Goal: Communication & Community: Answer question/provide support

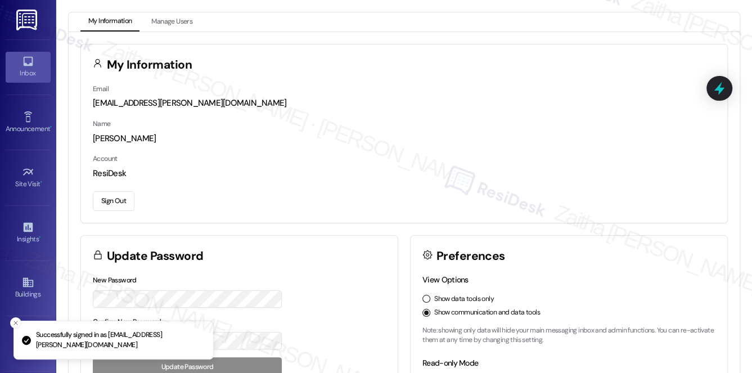
click at [27, 71] on div "Inbox" at bounding box center [28, 73] width 56 height 11
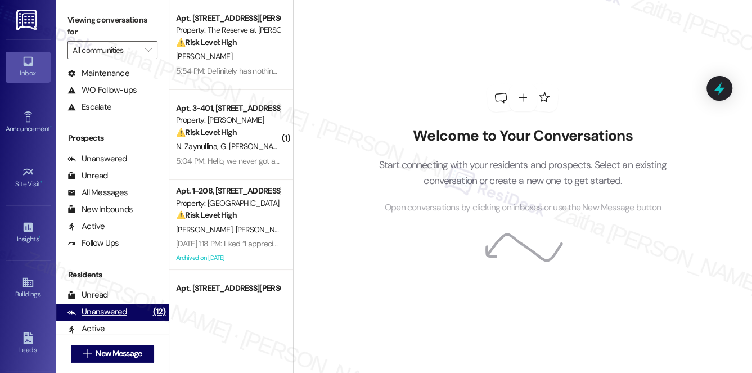
scroll to position [201, 0]
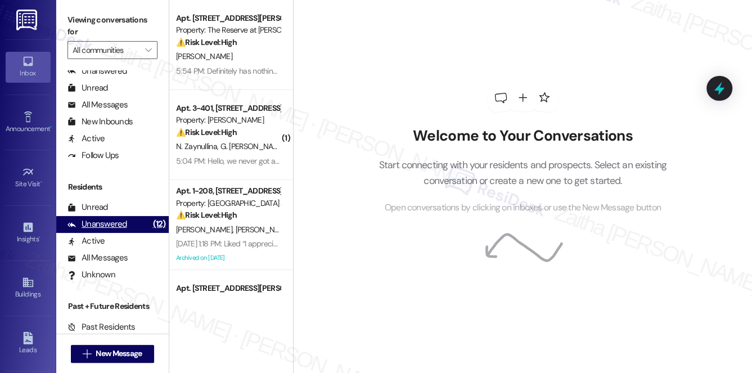
click at [109, 225] on div "Unanswered" at bounding box center [98, 224] width 60 height 12
click at [141, 50] on button "" at bounding box center [149, 50] width 18 height 18
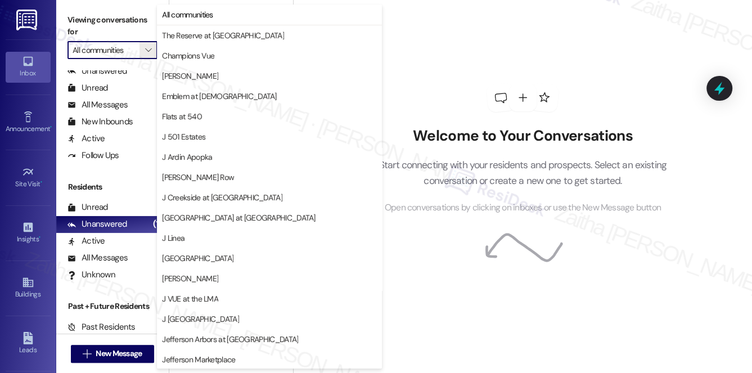
click at [402, 78] on div "Welcome to Your Conversations Start connecting with your residents and prospect…" at bounding box center [523, 149] width 338 height 298
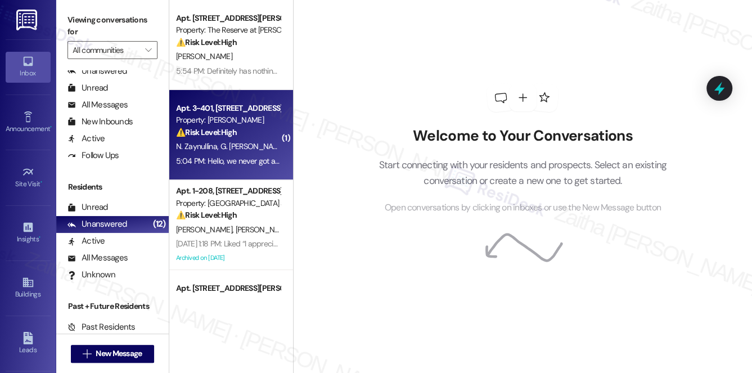
click at [249, 132] on div "⚠️ Risk Level: High The resident is inquiring about a missing $500 credit, whic…" at bounding box center [228, 133] width 104 height 12
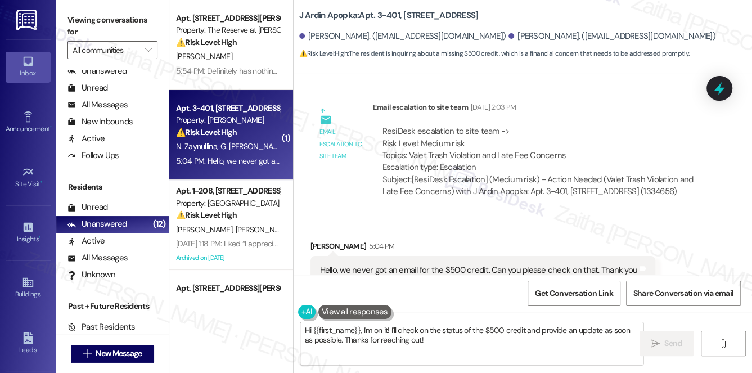
scroll to position [2641, 0]
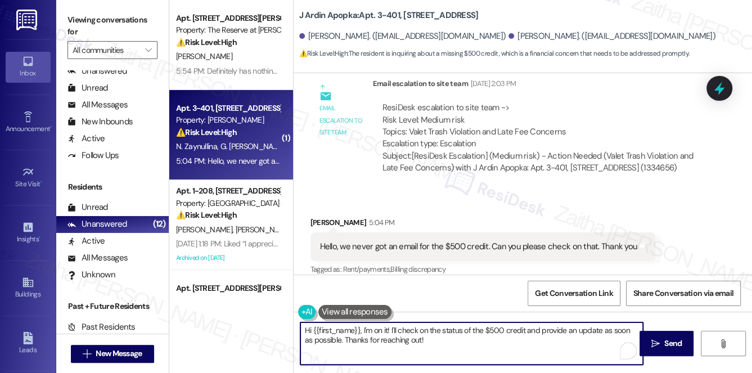
drag, startPoint x: 312, startPoint y: 329, endPoint x: 388, endPoint y: 332, distance: 75.5
click at [388, 332] on textarea "Hi {{first_name}}, I'm on it! I'll check on the status of the $500 credit and p…" at bounding box center [471, 343] width 343 height 42
type textarea "Hi ! I'll check on the status of the $500 credit and provide an update as soon …"
click at [315, 217] on div "[PERSON_NAME] 5:04 PM" at bounding box center [483, 225] width 345 height 16
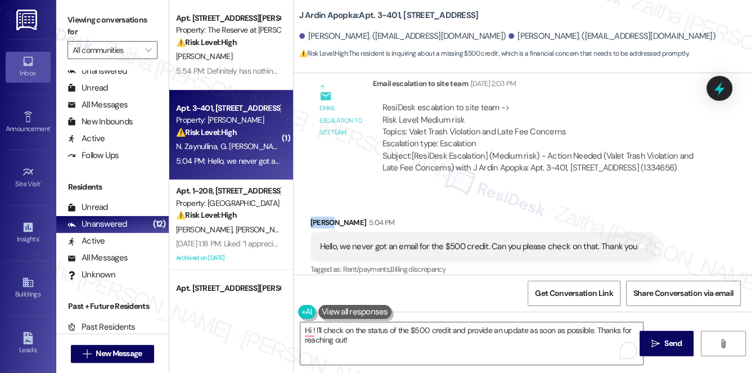
click at [315, 217] on div "[PERSON_NAME] 5:04 PM" at bounding box center [483, 225] width 345 height 16
copy div "[PERSON_NAME]"
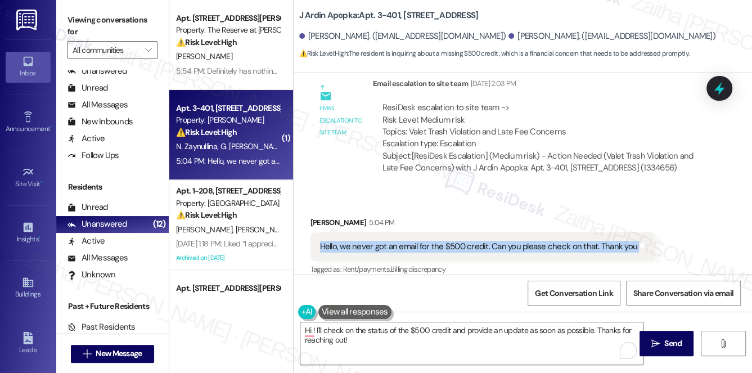
drag, startPoint x: 312, startPoint y: 233, endPoint x: 646, endPoint y: 244, distance: 334.9
click at [646, 244] on div "Hello, we never got an email for the $500 credit. Can you please check on that.…" at bounding box center [483, 246] width 345 height 29
copy div "Hello, we never got an email for the $500 credit. Can you please check on that.…"
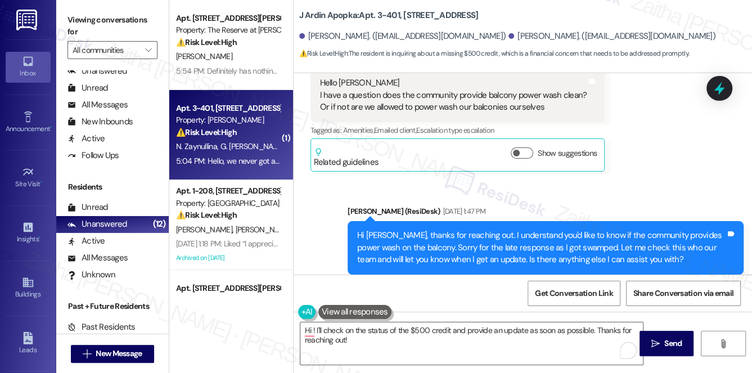
scroll to position [511, 0]
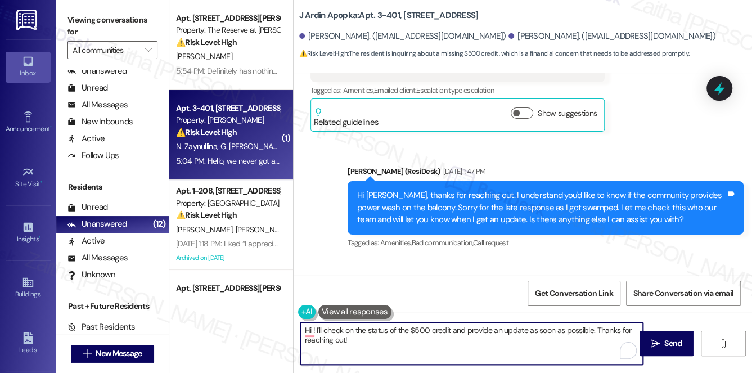
drag, startPoint x: 300, startPoint y: 329, endPoint x: 363, endPoint y: 345, distance: 65.8
click at [363, 345] on textarea "Hi ! I'll check on the status of the $500 credit and provide an update as soon …" at bounding box center [471, 343] width 343 height 42
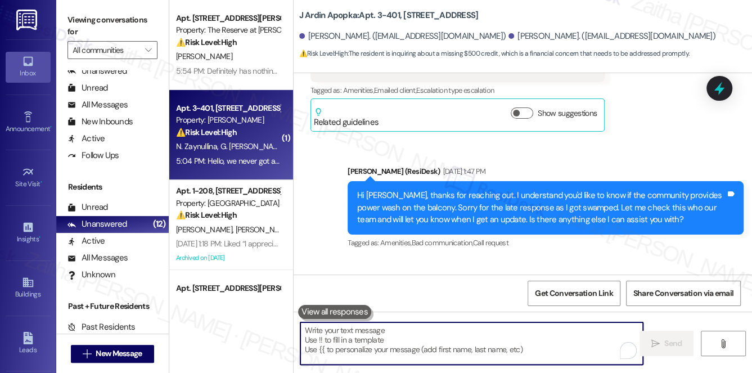
paste textarea "Hi {{first_name}}, thank you for reaching out. I’ll check on the $500 credit fo…"
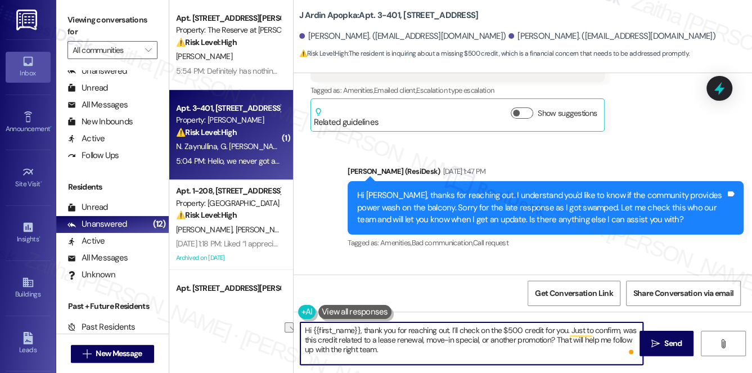
drag, startPoint x: 315, startPoint y: 349, endPoint x: 393, endPoint y: 348, distance: 77.6
click at [393, 348] on textarea "Hi {{first_name}}, thank you for reaching out. I’ll check on the $500 credit fo…" at bounding box center [471, 343] width 343 height 42
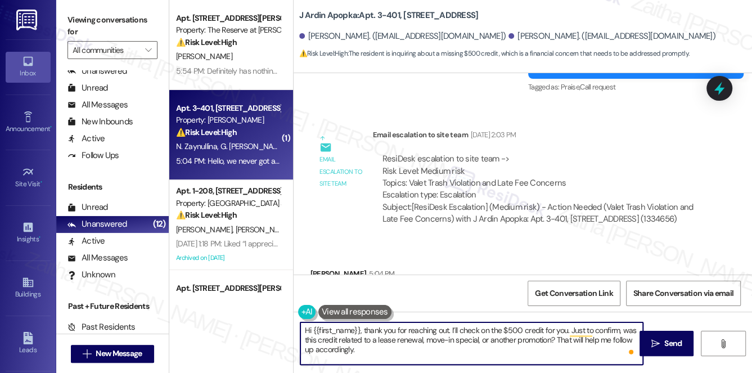
scroll to position [2641, 0]
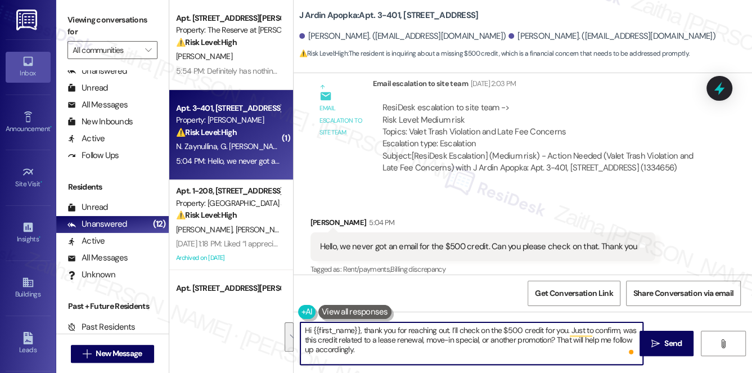
drag, startPoint x: 339, startPoint y: 339, endPoint x: 392, endPoint y: 350, distance: 53.5
click at [392, 350] on textarea "Hi {{first_name}}, thank you for reaching out. I’ll check on the $500 credit fo…" at bounding box center [471, 343] width 343 height 42
type textarea "Hi {{first_name}}, thank you for reaching out. I’ll check on the $500 credit fo…"
click at [364, 347] on textarea "Hi {{first_name}}, thank you for reaching out. I’ll check on the $500 credit fo…" at bounding box center [471, 343] width 343 height 42
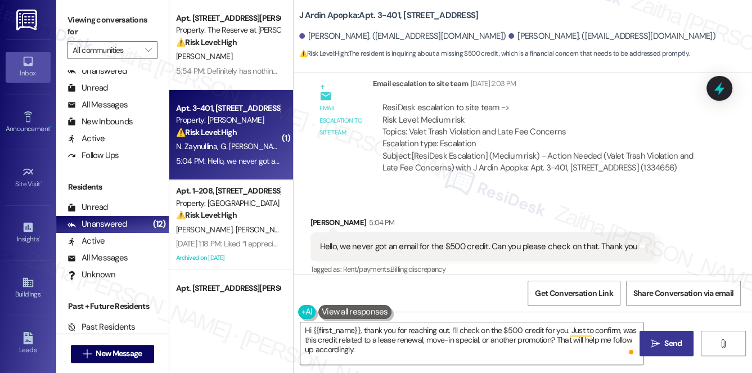
click at [681, 342] on span "Send" at bounding box center [672, 344] width 17 height 12
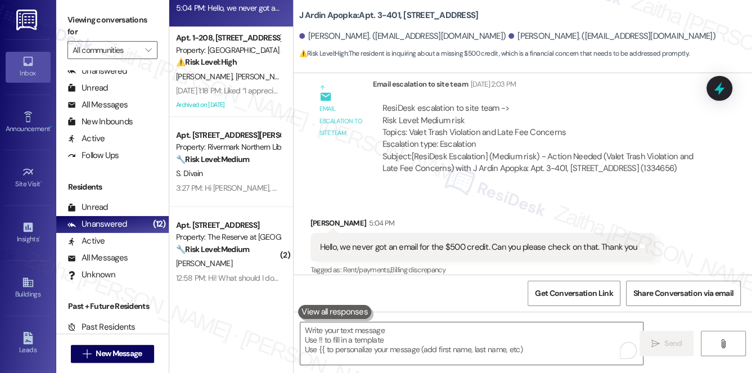
scroll to position [255, 0]
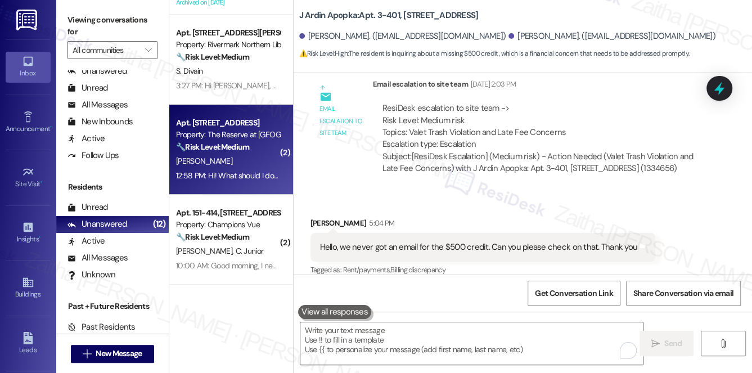
click at [263, 154] on div "[PERSON_NAME]" at bounding box center [228, 161] width 106 height 14
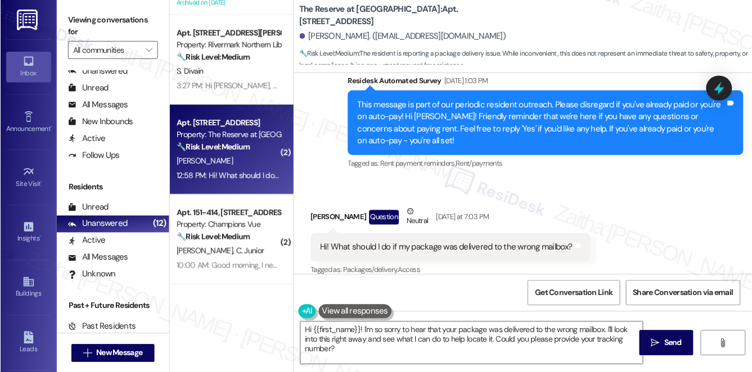
scroll to position [1940, 0]
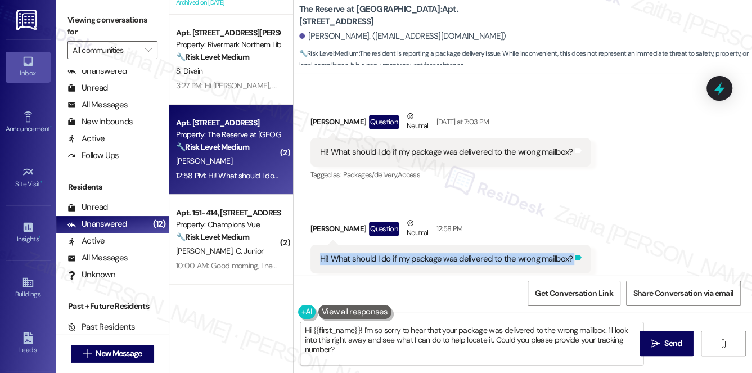
drag, startPoint x: 312, startPoint y: 236, endPoint x: 575, endPoint y: 240, distance: 263.3
click at [575, 245] on div "Hi! What should I do if my package was delivered to the wrong mailbox? Tags and…" at bounding box center [451, 259] width 281 height 29
copy div "Hi! What should I do if my package was delivered to the wrong mailbox? Tags and…"
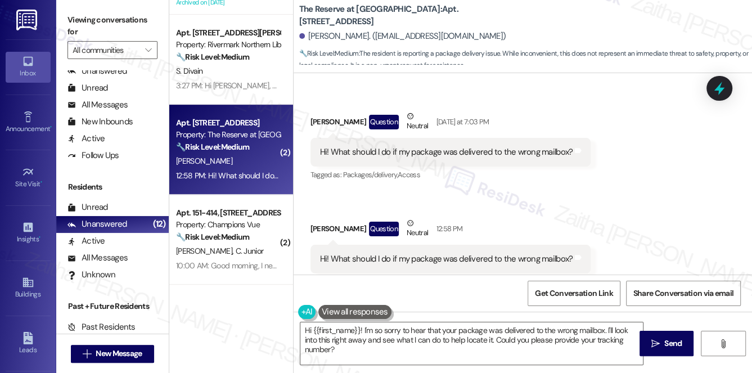
click at [570, 209] on div "Received via SMS [PERSON_NAME] Question Neutral 12:58 PM Hi! What should I do i…" at bounding box center [451, 254] width 298 height 90
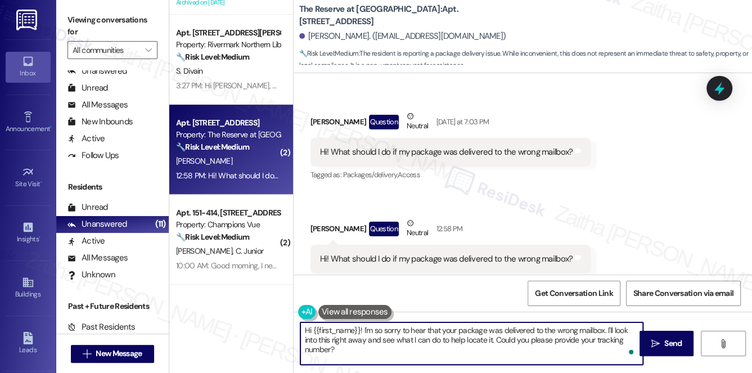
drag, startPoint x: 365, startPoint y: 344, endPoint x: 331, endPoint y: 342, distance: 34.4
click at [331, 342] on textarea "Hi {{first_name}}! I'm so sorry to hear that your package was delivered to the …" at bounding box center [471, 343] width 343 height 42
drag, startPoint x: 459, startPoint y: 338, endPoint x: 618, endPoint y: 339, distance: 159.2
click at [618, 339] on textarea "Hi {{first_name}}! I'm so sorry to hear that your package was delivered to the …" at bounding box center [471, 343] width 343 height 42
click at [380, 344] on textarea "Hi {{first_name}}! I'm so sorry to hear that your package was delivered to the …" at bounding box center [471, 343] width 343 height 42
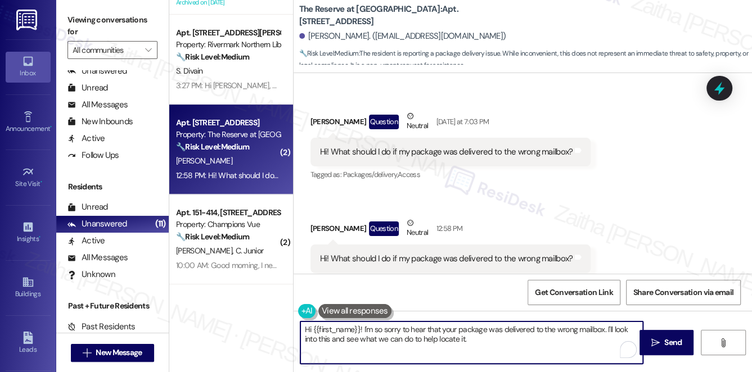
click at [481, 345] on textarea "Hi {{first_name}}! I'm so sorry to hear that your package was delivered to the …" at bounding box center [471, 343] width 343 height 42
paste textarea "Do you happen to have a delivery confirmation or tracking details from the carr…"
type textarea "Hi {{first_name}}! I'm so sorry to hear that your package was delivered to the …"
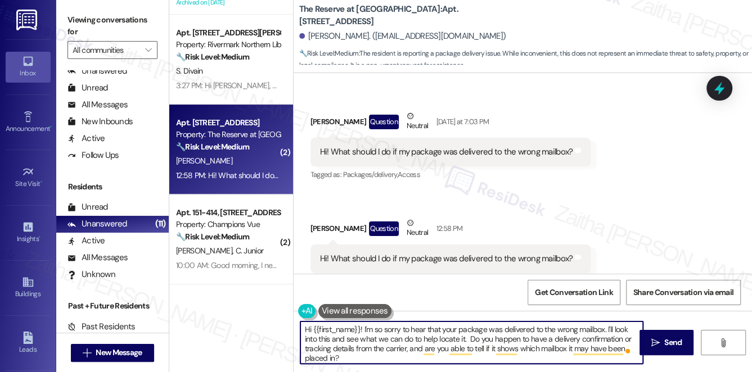
scroll to position [3, 0]
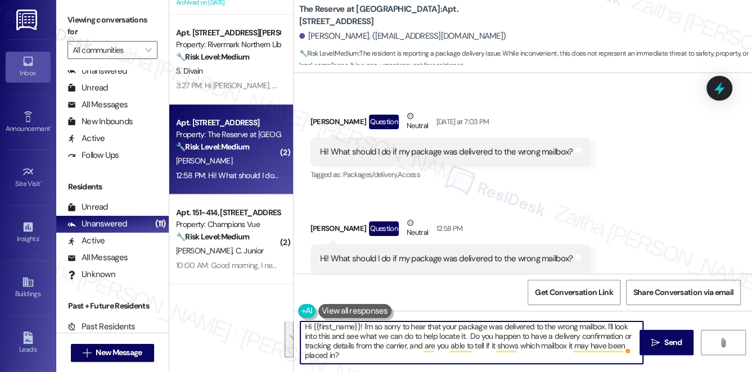
drag, startPoint x: 302, startPoint y: 332, endPoint x: 354, endPoint y: 361, distance: 59.4
click at [354, 361] on textarea "Hi {{first_name}}! I'm so sorry to hear that your package was delivered to the …" at bounding box center [471, 343] width 343 height 42
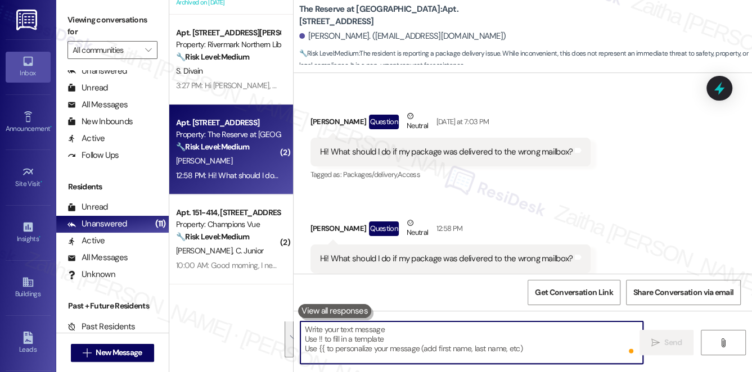
scroll to position [0, 0]
paste textarea "Hi {{first_name}}! I’m so sorry to hear your package was delivered to the wrong…"
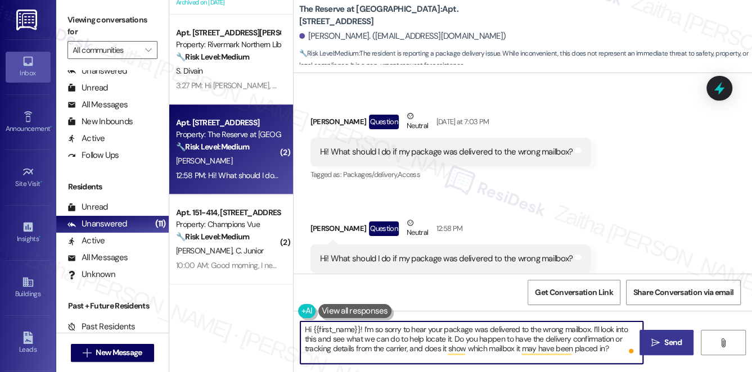
type textarea "Hi {{first_name}}! I’m so sorry to hear your package was delivered to the wrong…"
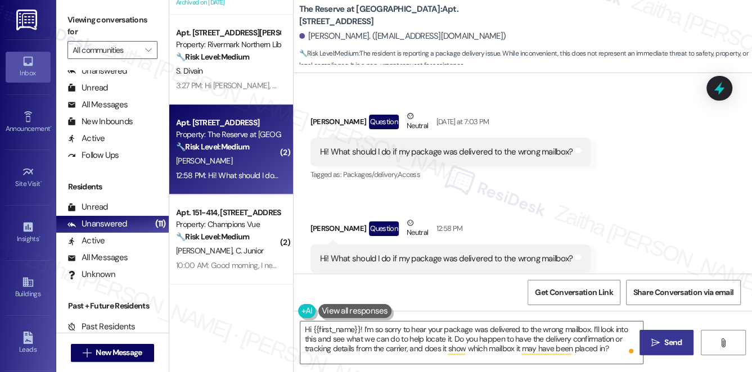
click at [678, 337] on span "Send" at bounding box center [672, 343] width 17 height 12
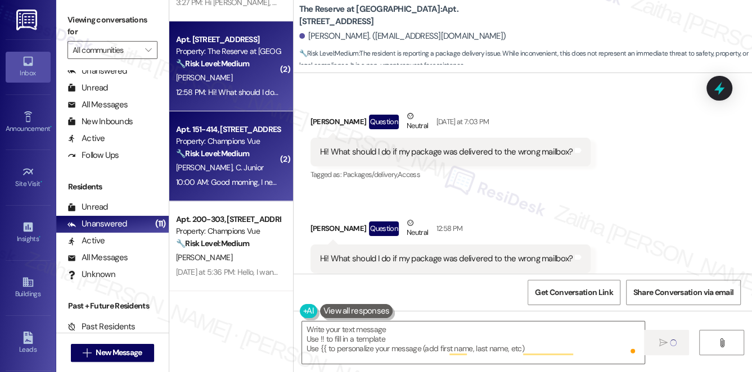
scroll to position [409, 0]
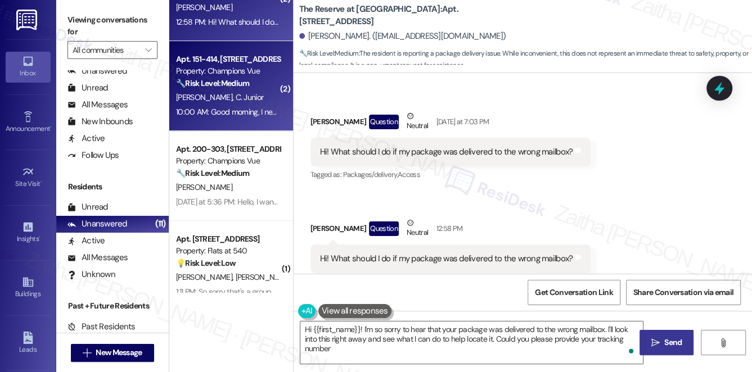
type textarea "Hi {{first_name}}! I'm so sorry to hear that your package was delivered to the …"
click at [245, 104] on div "[PERSON_NAME] C. Junior" at bounding box center [228, 98] width 106 height 14
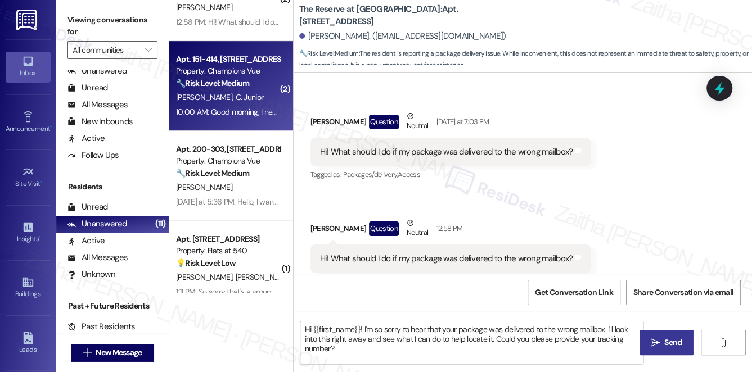
type textarea "Fetching suggested responses. Please feel free to read through the conversation…"
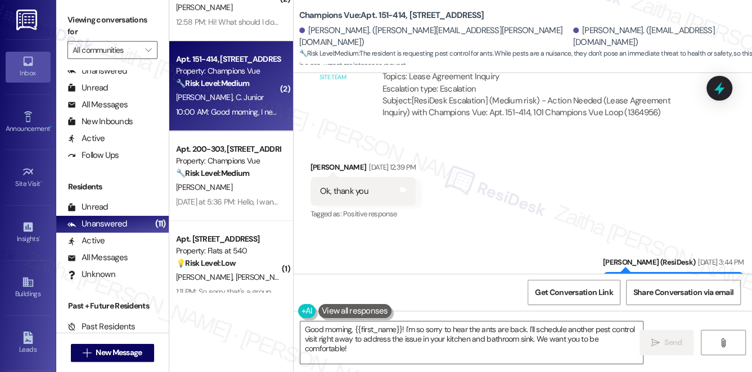
scroll to position [12716, 0]
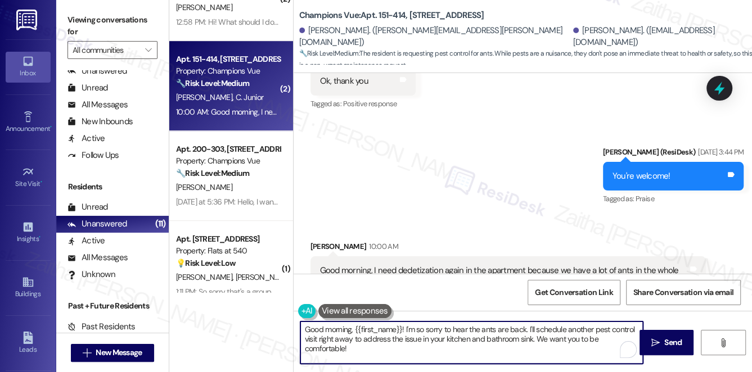
click at [344, 339] on textarea "Good morning, {{first_name}}! I'm so sorry to hear the ants are back. I'll sche…" at bounding box center [471, 343] width 343 height 42
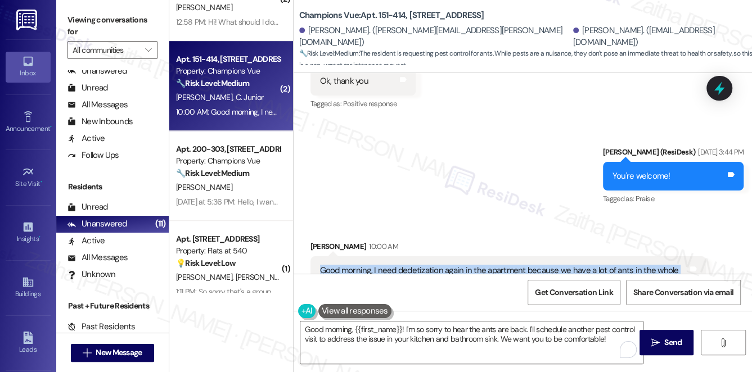
drag, startPoint x: 309, startPoint y: 213, endPoint x: 533, endPoint y: 243, distance: 225.4
click at [533, 243] on div "Received via SMS [PERSON_NAME] 10:00 AM Good morning, I need dedetization again…" at bounding box center [508, 277] width 413 height 90
copy div "Good morning, I need dedetization again in the apartment because we have a lot …"
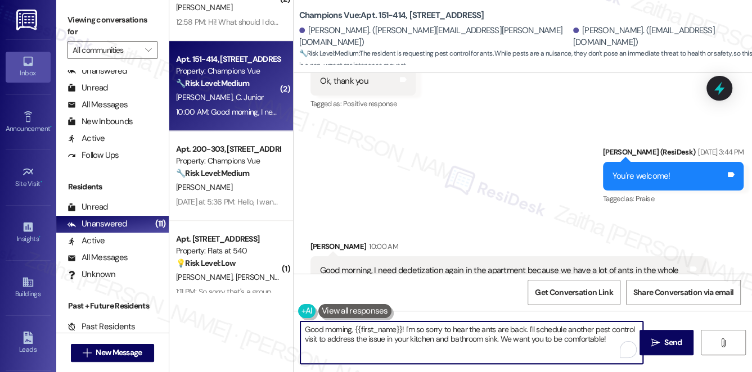
drag, startPoint x: 350, startPoint y: 329, endPoint x: 336, endPoint y: 331, distance: 14.7
click at [336, 331] on textarea "Good morning, {{first_name}}! I'm so sorry to hear the ants are back. I'll sche…" at bounding box center [471, 343] width 343 height 42
click at [352, 329] on textarea "Good morning, {{first_name}}! I'm so sorry to hear the ants are back. I'll sche…" at bounding box center [471, 343] width 343 height 42
drag, startPoint x: 352, startPoint y: 331, endPoint x: 281, endPoint y: 328, distance: 71.5
click at [281, 328] on div "Apt. 1-208, [STREET_ADDRESS] Property: [GEOGRAPHIC_DATA] at [GEOGRAPHIC_DATA] ⚠…" at bounding box center [460, 186] width 583 height 372
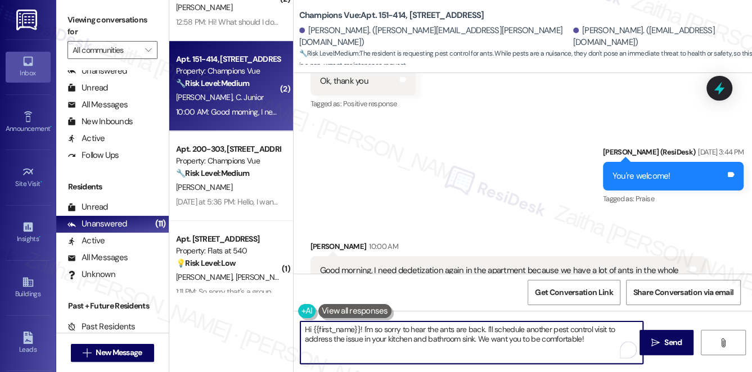
type textarea "Hi {{first_name}}! I'm so sorry to hear the ants are back. I'll schedule anothe…"
click at [488, 143] on div "Sent via SMS [PERSON_NAME] (ResiDesk) [DATE] 3:44 PM You're welcome! Tags and n…" at bounding box center [523, 168] width 458 height 95
drag, startPoint x: 304, startPoint y: 332, endPoint x: 595, endPoint y: 342, distance: 291.0
click at [593, 343] on textarea "Hi {{first_name}}! I'm so sorry to hear the ants are back. I'll schedule anothe…" at bounding box center [471, 343] width 343 height 42
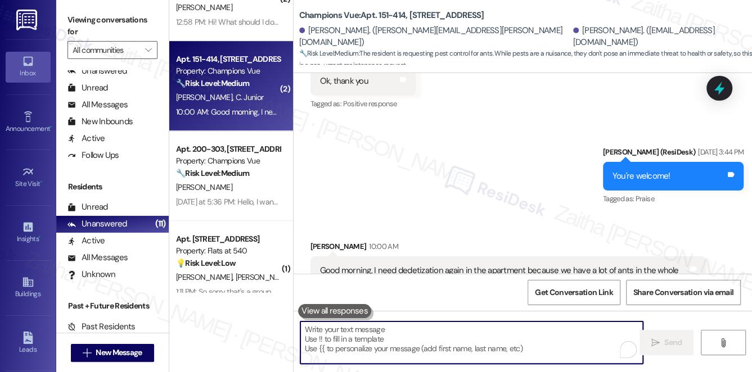
paste textarea "Thank you for letting us know. I’m sorry to hear you’re experiencing ants again…"
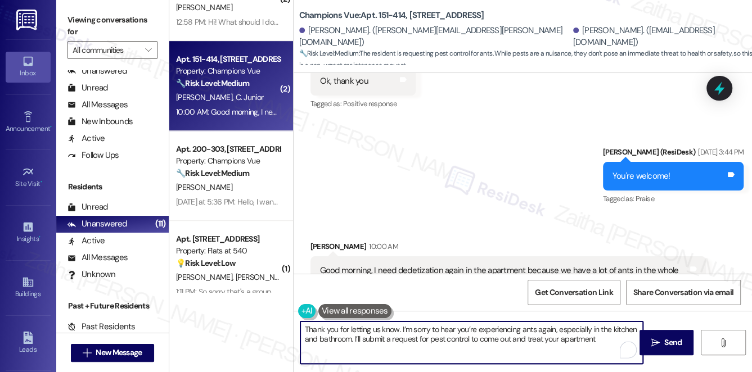
click at [315, 241] on div "[PERSON_NAME] 10:00 AM" at bounding box center [509, 249] width 396 height 16
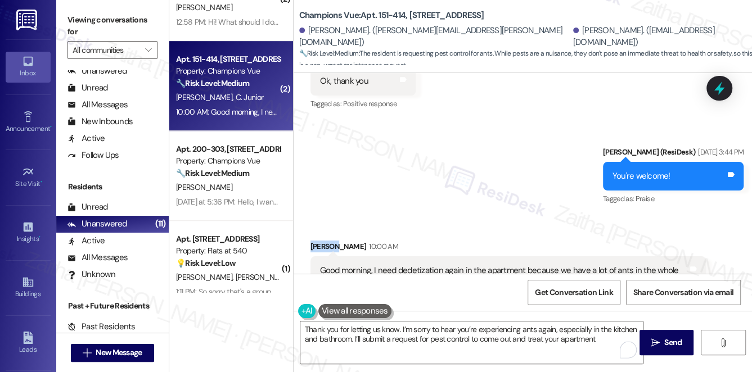
click at [315, 241] on div "[PERSON_NAME] 10:00 AM" at bounding box center [509, 249] width 396 height 16
copy div "Marina"
click at [305, 330] on textarea "Thank you for letting us know. I’m sorry to hear you’re experiencing ants again…" at bounding box center [471, 343] width 343 height 42
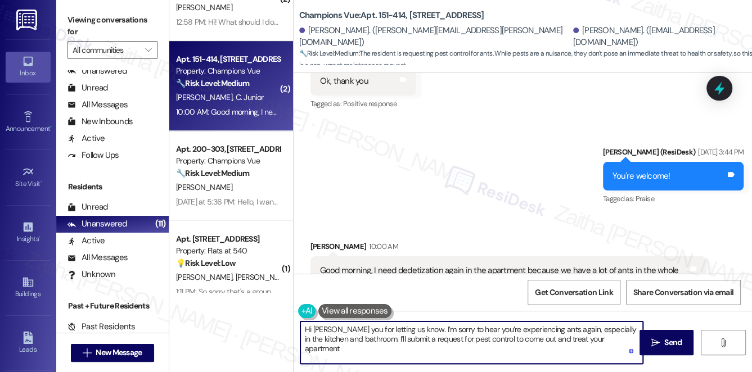
paste textarea "Marina"
click at [636, 336] on textarea "Hi [PERSON_NAME], thank you for letting us know. I’m sorry to hear you’re exper…" at bounding box center [471, 343] width 343 height 42
paste textarea "Do we have your permission to enter during your absence? Do you have pets that …"
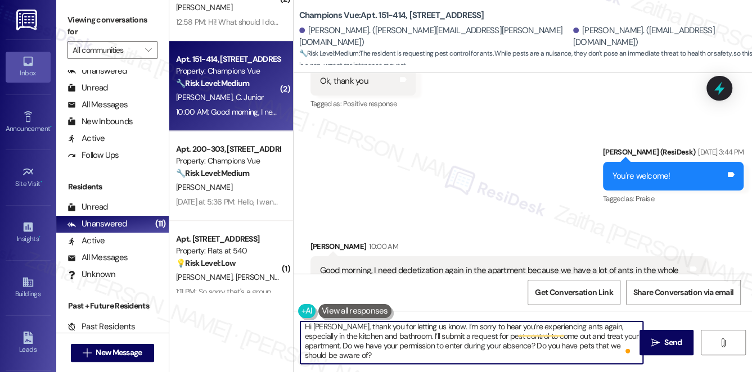
scroll to position [3, 0]
type textarea "Hi [PERSON_NAME], thank you for letting us know. I’m sorry to hear you’re exper…"
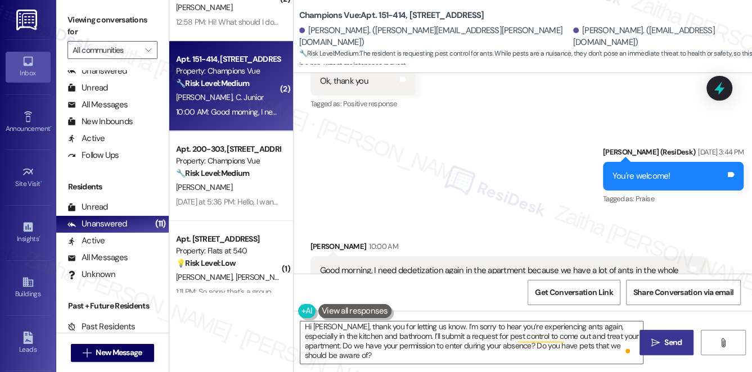
click at [659, 347] on span " Send" at bounding box center [666, 343] width 35 height 12
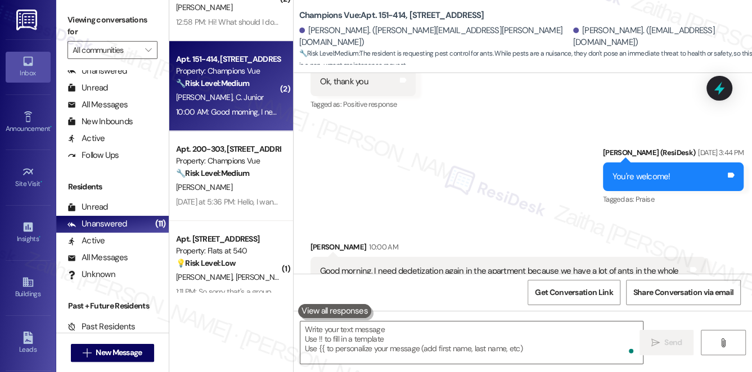
scroll to position [12818, 0]
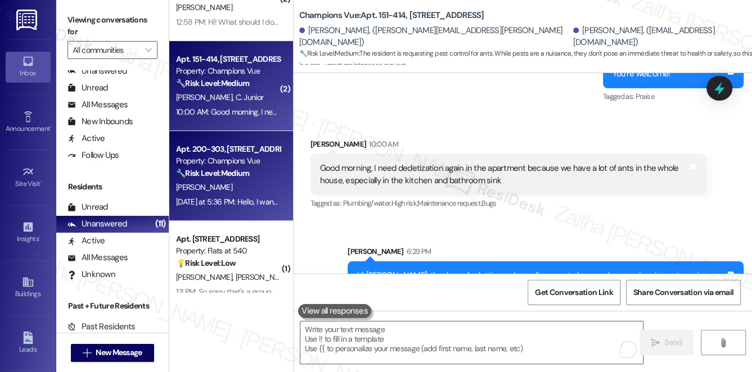
click at [268, 169] on div "🔧 Risk Level: Medium The resident confirmed that the AC is now working properly…" at bounding box center [228, 174] width 104 height 12
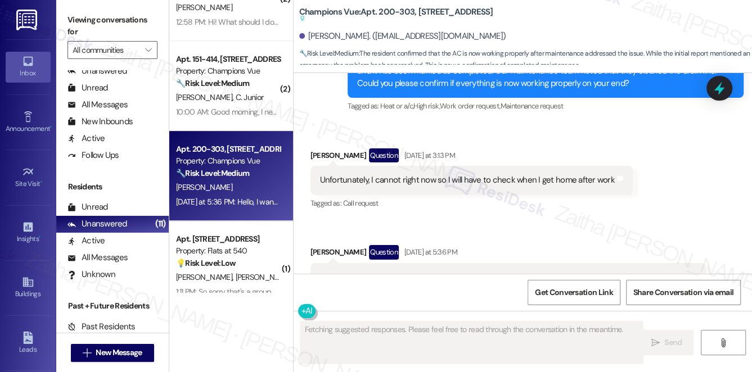
scroll to position [1939, 0]
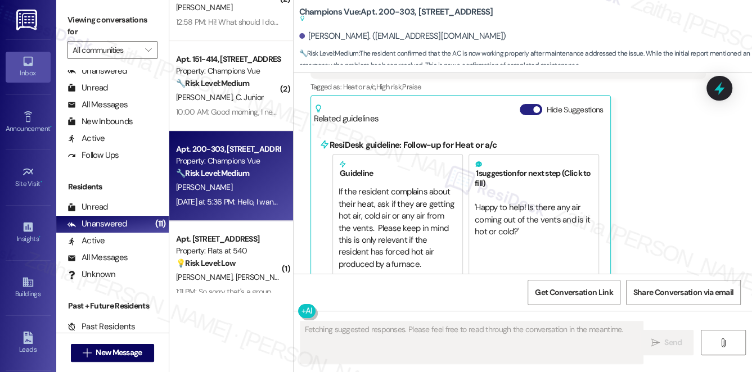
click at [524, 104] on button "Hide Suggestions" at bounding box center [531, 109] width 23 height 11
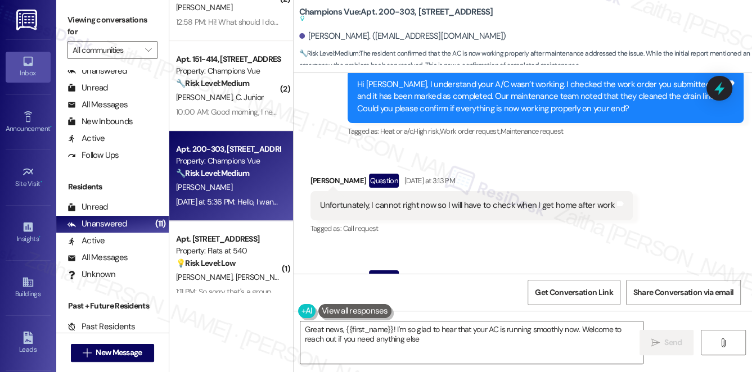
type textarea "Great news, {{first_name}}! I'm so glad to hear that your AC is running smoothl…"
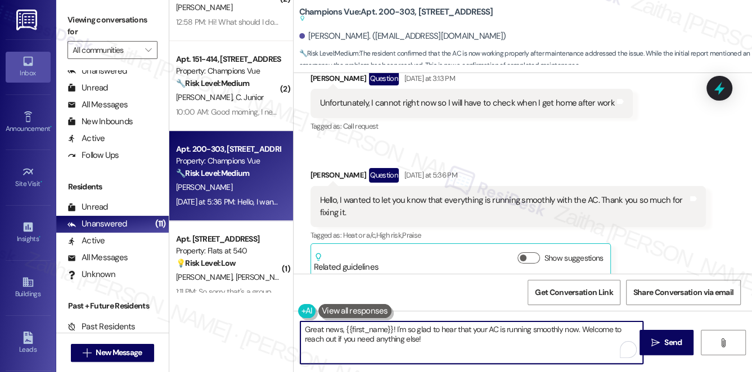
click at [462, 338] on textarea "Great news, {{first_name}}! I'm so glad to hear that your AC is running smoothl…" at bounding box center [471, 343] width 343 height 42
click at [667, 342] on span "Send" at bounding box center [672, 343] width 17 height 12
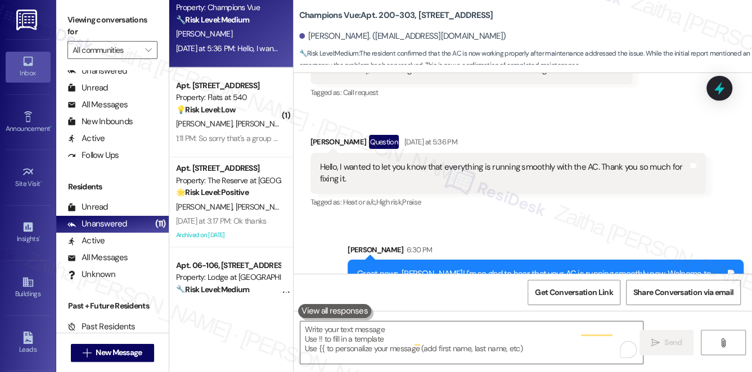
scroll to position [1724, 0]
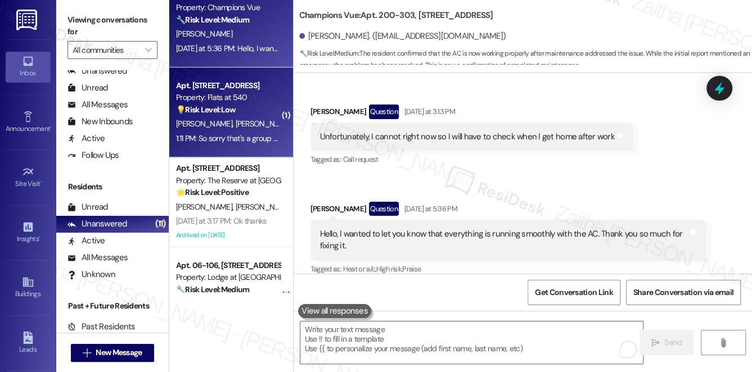
click at [246, 95] on div "Property: Flats at 540" at bounding box center [228, 98] width 104 height 12
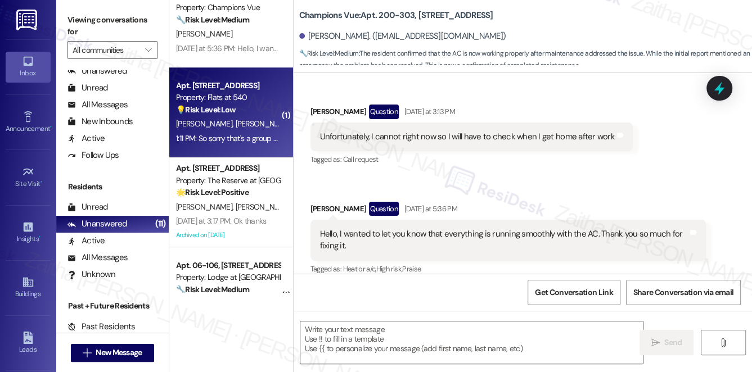
type textarea "Fetching suggested responses. Please feel free to read through the conversation…"
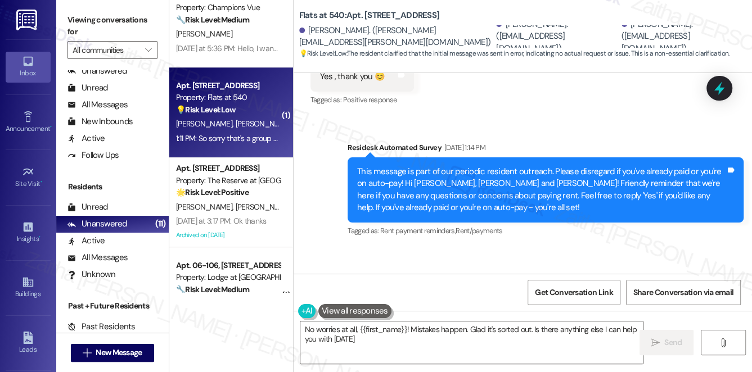
type textarea "No worries at all, {{first_name}}! Mistakes happen. Glad it's sorted out. Is th…"
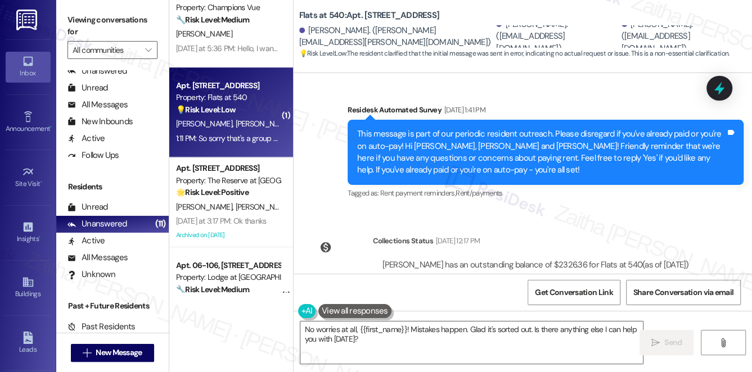
scroll to position [1814, 0]
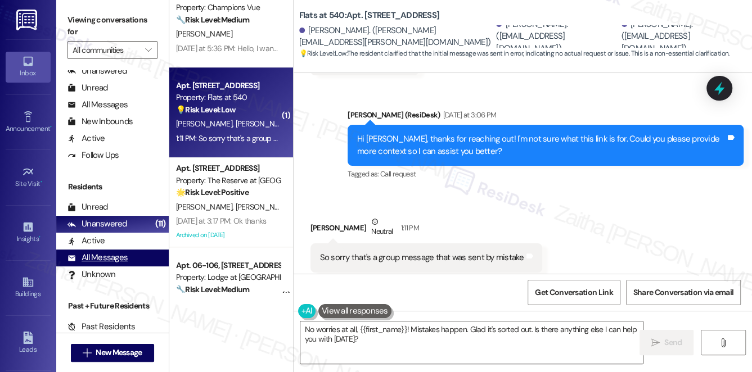
click at [113, 262] on div "All Messages" at bounding box center [98, 258] width 60 height 12
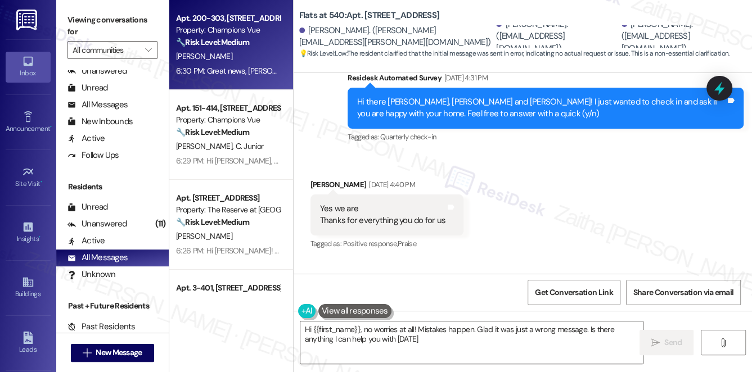
type textarea "Hi {{first_name}}, no worries at all! Mistakes happen. Glad it was just a wrong…"
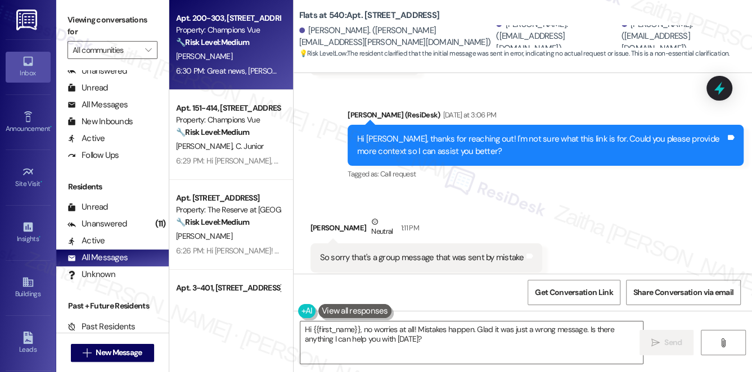
click at [259, 59] on div "[PERSON_NAME]" at bounding box center [228, 57] width 106 height 14
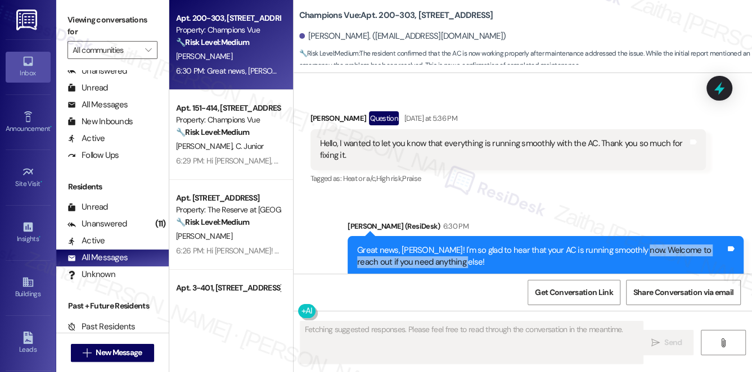
drag, startPoint x: 639, startPoint y: 236, endPoint x: 640, endPoint y: 253, distance: 17.5
click at [640, 253] on div "Great news, [PERSON_NAME]! I'm so glad to hear that your AC is running smoothly…" at bounding box center [541, 257] width 368 height 24
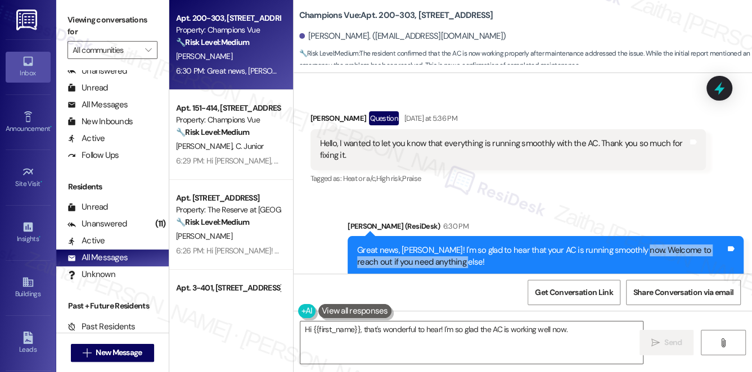
copy div "Welcome to reach out if you need anything else!"
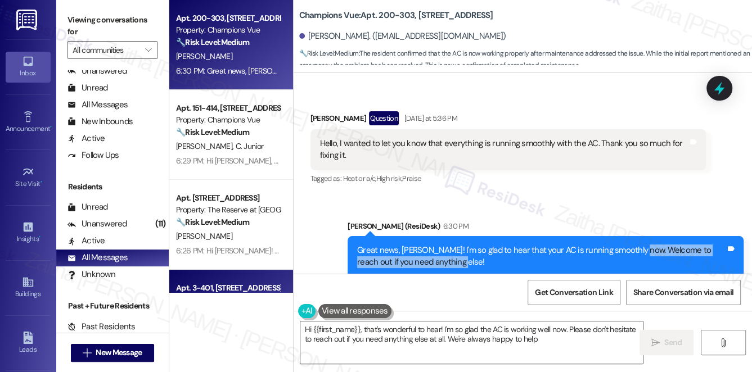
type textarea "Hi {{first_name}}, that's wonderful to hear! I'm so glad the AC is working well…"
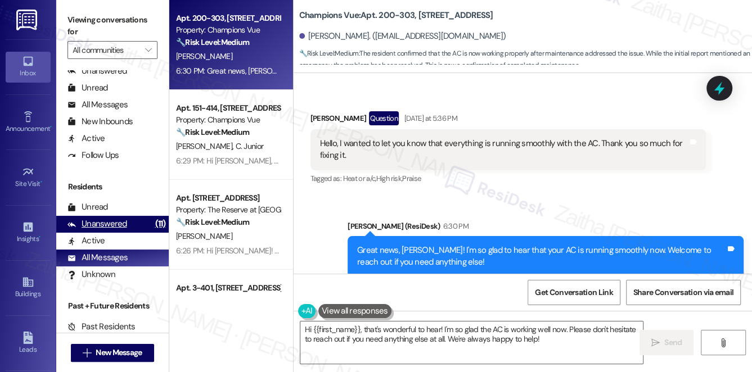
click at [95, 225] on div "Unanswered" at bounding box center [98, 224] width 60 height 12
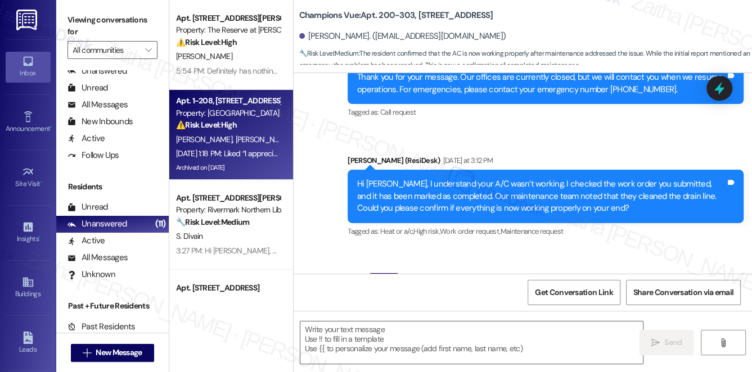
type textarea "Fetching suggested responses. Please feel free to read through the conversation…"
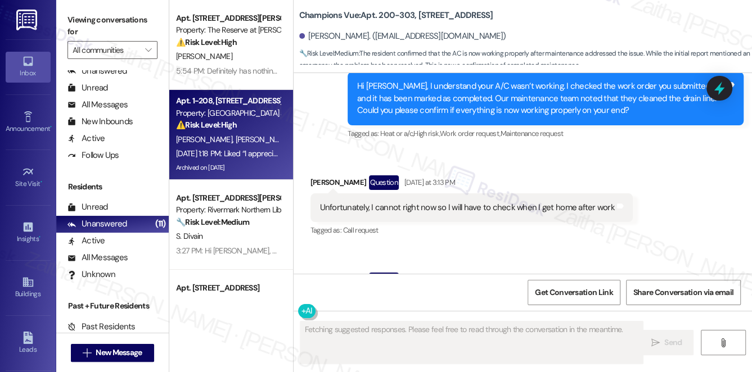
scroll to position [1724, 0]
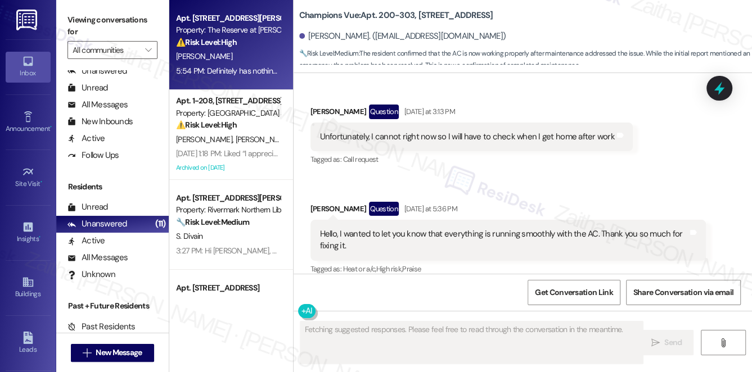
click at [258, 41] on div "⚠️ Risk Level: High The resident is inquiring about the cost to break their lea…" at bounding box center [228, 43] width 104 height 12
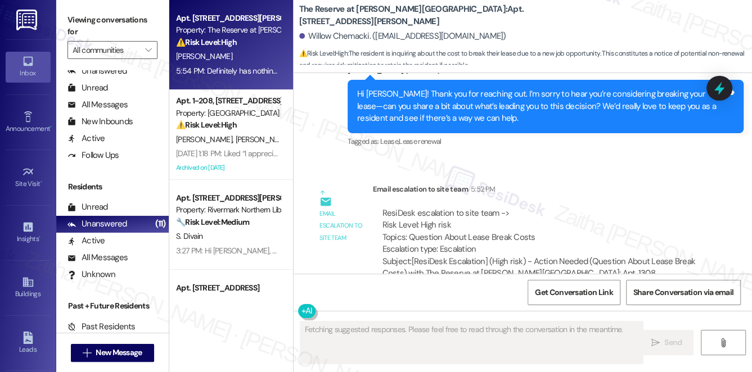
scroll to position [1526, 0]
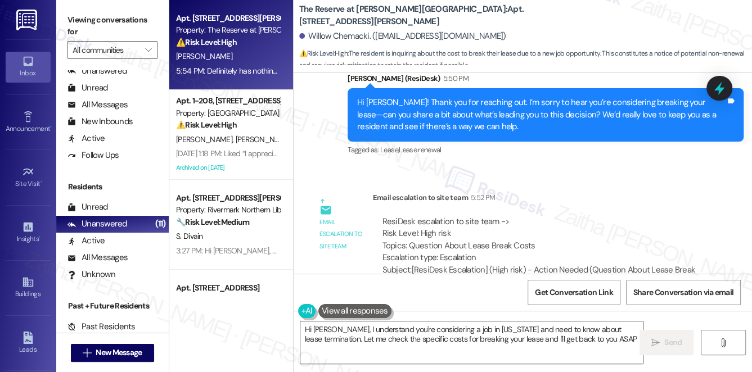
type textarea "Hi [PERSON_NAME], I understand you're considering a job in [US_STATE] and need …"
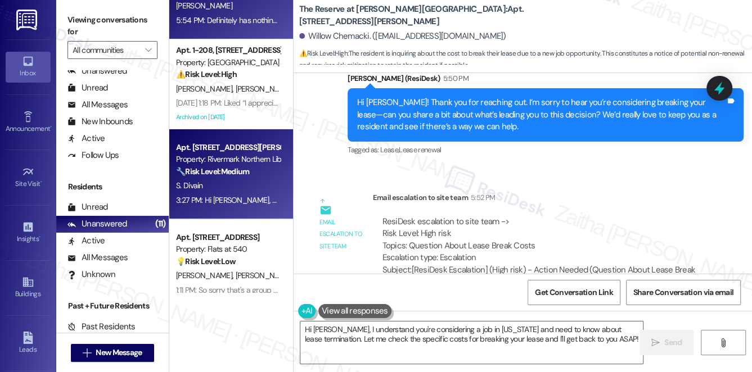
scroll to position [102, 0]
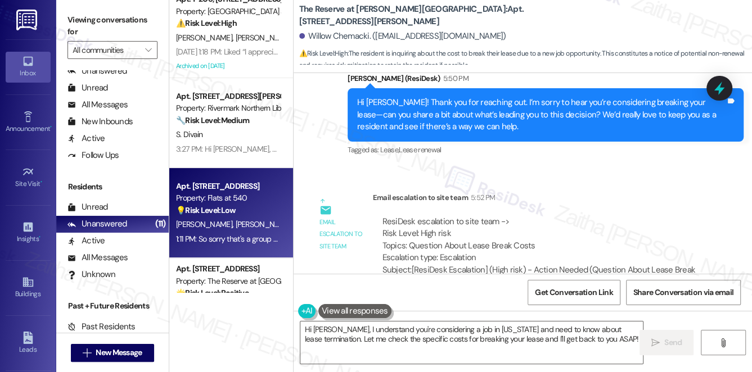
click at [251, 205] on div "💡 Risk Level: Low The resident clarified that the initial message was sent in e…" at bounding box center [228, 211] width 104 height 12
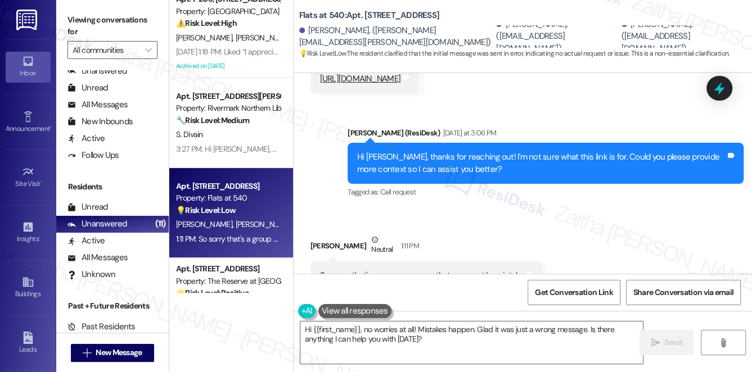
scroll to position [1814, 0]
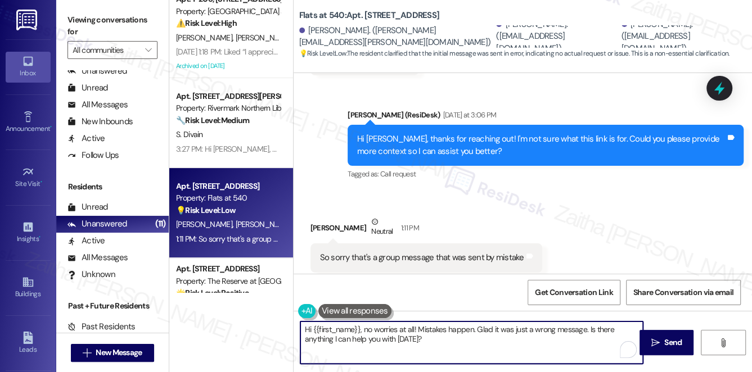
drag, startPoint x: 366, startPoint y: 329, endPoint x: 300, endPoint y: 326, distance: 65.3
click at [298, 328] on div "Hi {{first_name}}, no worries at all! Mistakes happen. Glad it was just a wrong…" at bounding box center [466, 342] width 344 height 43
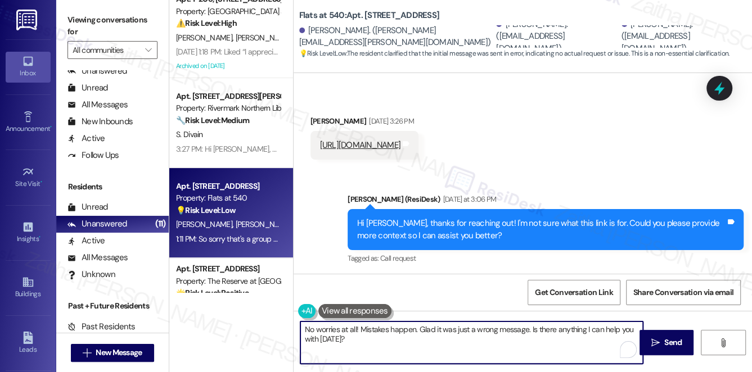
scroll to position [1815, 0]
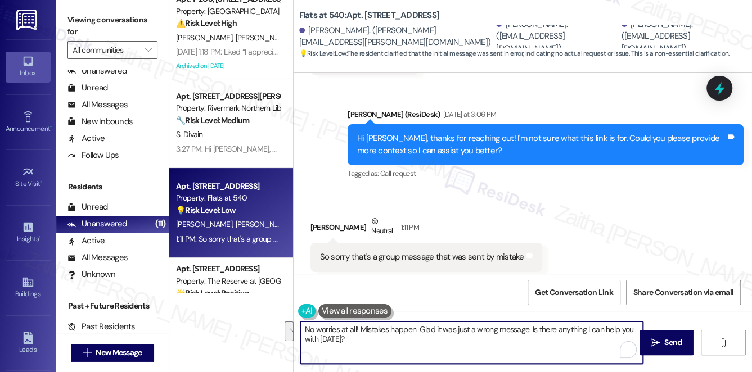
drag, startPoint x: 528, startPoint y: 327, endPoint x: 541, endPoint y: 345, distance: 22.5
click at [541, 345] on textarea "No worries at all! Mistakes happen. Glad it was just a wrong message. Is there …" at bounding box center [471, 343] width 343 height 42
paste textarea "Welcome to reach out if you need anything else!"
click at [316, 215] on div "[PERSON_NAME] Neutral 1:11 PM" at bounding box center [427, 229] width 232 height 28
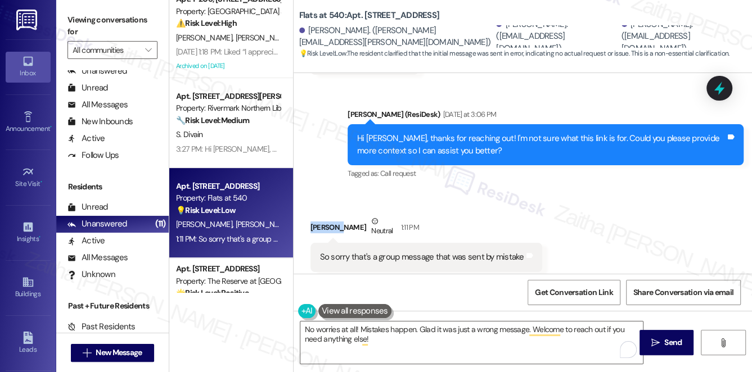
click at [316, 215] on div "[PERSON_NAME] Neutral 1:11 PM" at bounding box center [427, 229] width 232 height 28
copy div "Sherine"
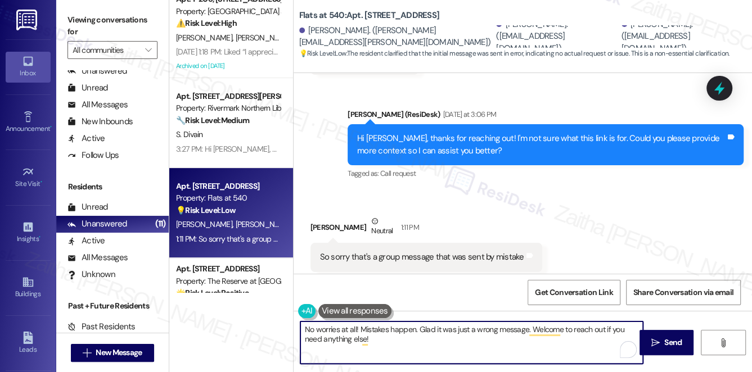
drag, startPoint x: 356, startPoint y: 329, endPoint x: 401, endPoint y: 341, distance: 46.7
click at [356, 329] on textarea "No worries at all! Mistakes happen. Glad it was just a wrong message. Welcome t…" at bounding box center [471, 343] width 343 height 42
paste textarea "Sherine"
type textarea "No worries at all, [PERSON_NAME]! Mistakes happen. Glad it was just a wrong mes…"
click at [659, 340] on icon "" at bounding box center [655, 343] width 8 height 9
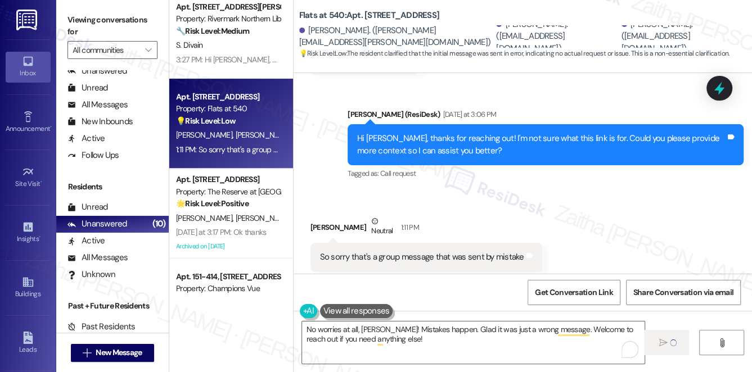
scroll to position [307, 0]
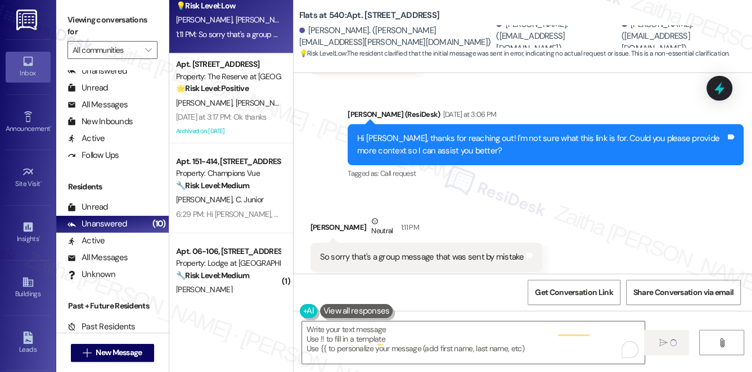
type textarea "Fetching suggested responses. Please feel free to read through the conversation…"
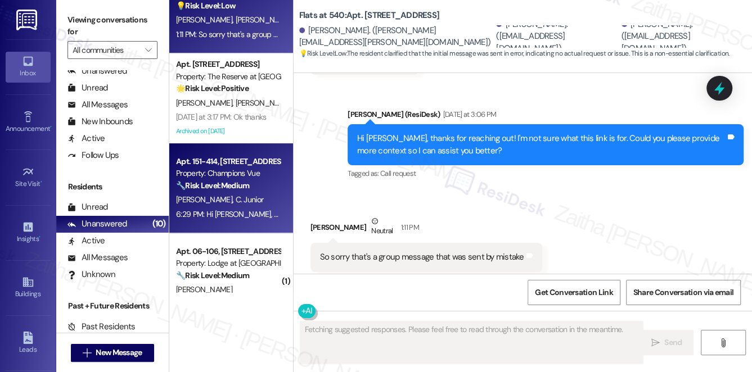
scroll to position [1814, 0]
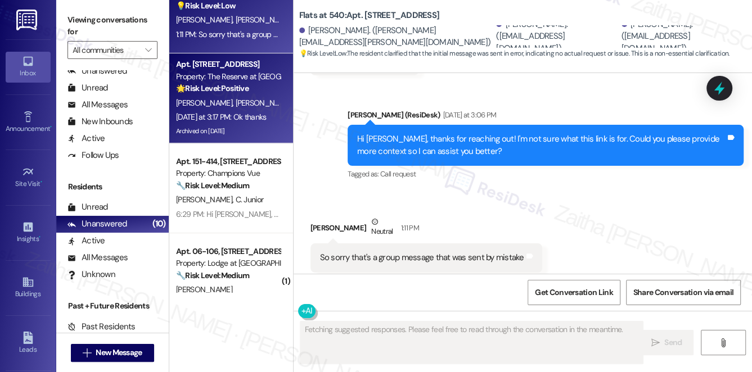
click at [258, 115] on div "[DATE] at 3:17 PM: Ok thanks [DATE] at 3:17 PM: Ok thanks" at bounding box center [221, 117] width 90 height 10
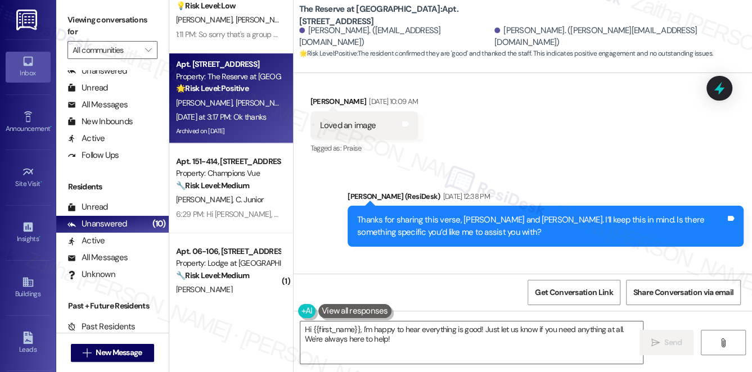
scroll to position [8714, 0]
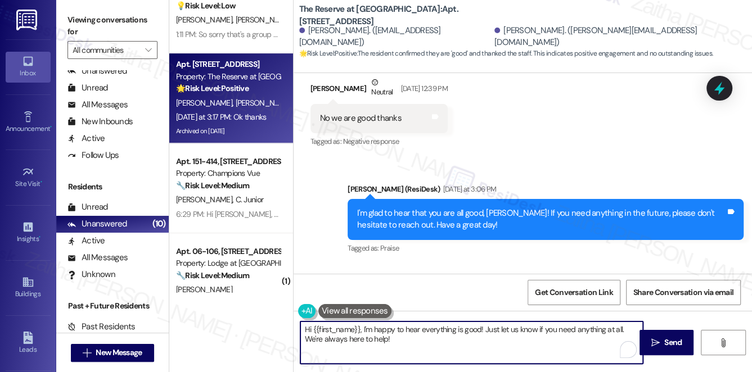
click at [306, 329] on textarea "Hi {{first_name}}, I'm happy to hear everything is good! Just let us know if yo…" at bounding box center [471, 343] width 343 height 42
drag, startPoint x: 404, startPoint y: 329, endPoint x: 464, endPoint y: 345, distance: 62.4
click at [464, 345] on textarea "You're welcome, {{first_name}}, I'm happy to hear everything is good! Just let …" at bounding box center [471, 343] width 343 height 42
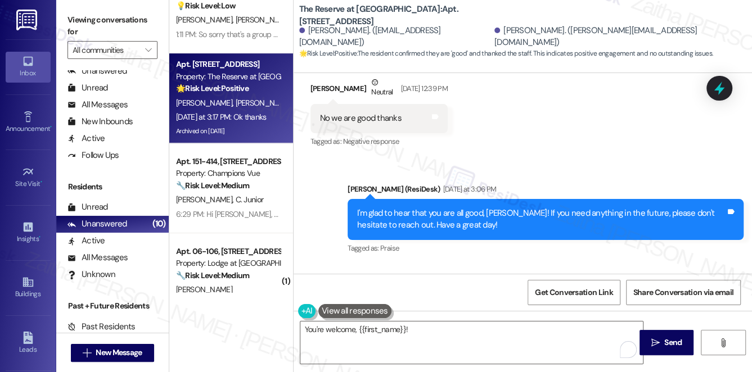
click at [320, 282] on div "Received via SMS [PERSON_NAME] [DATE] at 3:17 PM Ok thanks Tags and notes Tagge…" at bounding box center [365, 321] width 126 height 78
click at [321, 290] on div "[PERSON_NAME] [DATE] at 3:17 PM" at bounding box center [365, 298] width 109 height 16
click at [325, 290] on div "[PERSON_NAME] [DATE] at 3:17 PM" at bounding box center [365, 298] width 109 height 16
click at [507, 265] on div "Received via SMS [PERSON_NAME] [DATE] at 3:17 PM Ok thanks Tags and notes Tagge…" at bounding box center [523, 312] width 458 height 95
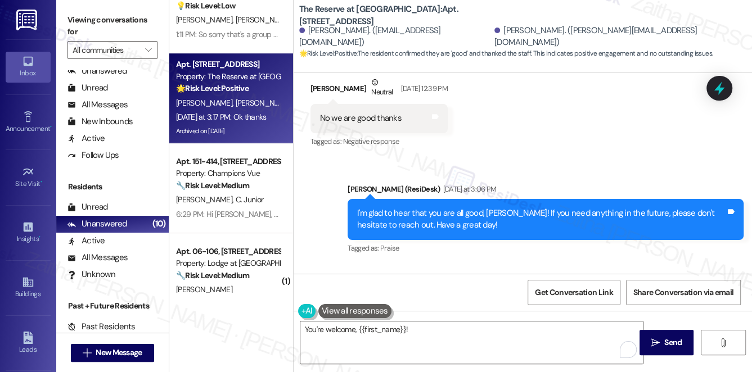
click at [320, 290] on div "[PERSON_NAME] [DATE] at 3:17 PM" at bounding box center [365, 298] width 109 height 16
copy div "[PERSON_NAME]"
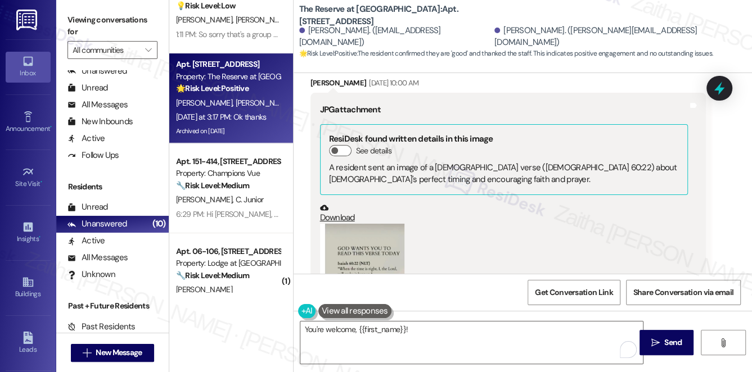
scroll to position [8510, 0]
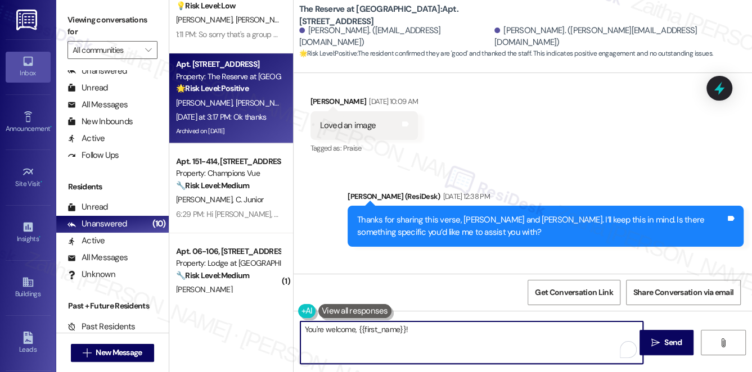
drag, startPoint x: 403, startPoint y: 327, endPoint x: 372, endPoint y: 318, distance: 32.8
click at [361, 326] on textarea "You're welcome, {{first_name}}!" at bounding box center [471, 343] width 343 height 42
paste textarea "[PERSON_NAME]"
click at [421, 327] on textarea "You're welcome, [PERSON_NAME]!" at bounding box center [471, 343] width 343 height 42
type textarea "You're welcome, [PERSON_NAME]!"
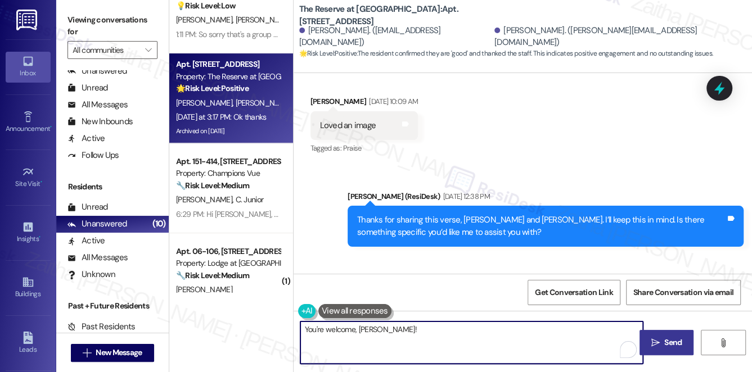
click at [667, 339] on span "Send" at bounding box center [672, 343] width 17 height 12
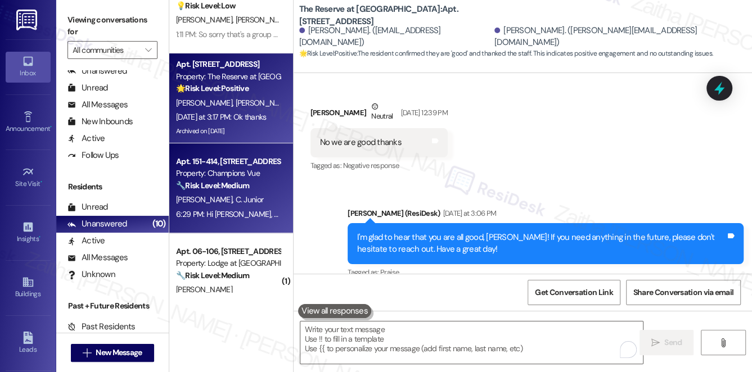
scroll to position [8713, 0]
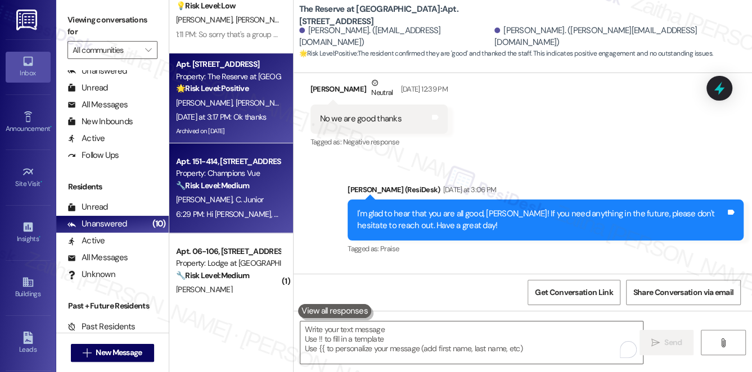
click at [253, 198] on div "[PERSON_NAME] C. Junior" at bounding box center [228, 200] width 106 height 14
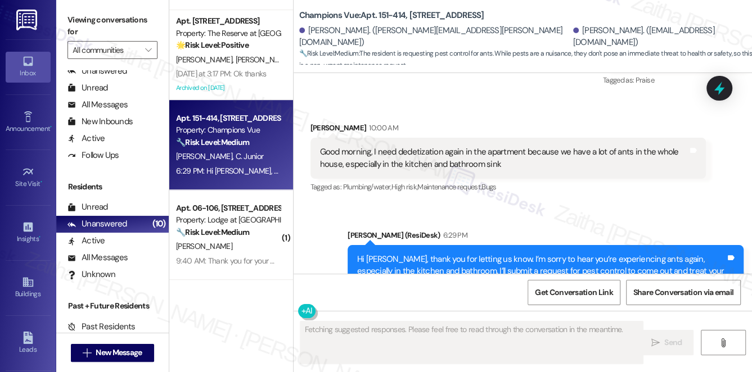
scroll to position [460, 0]
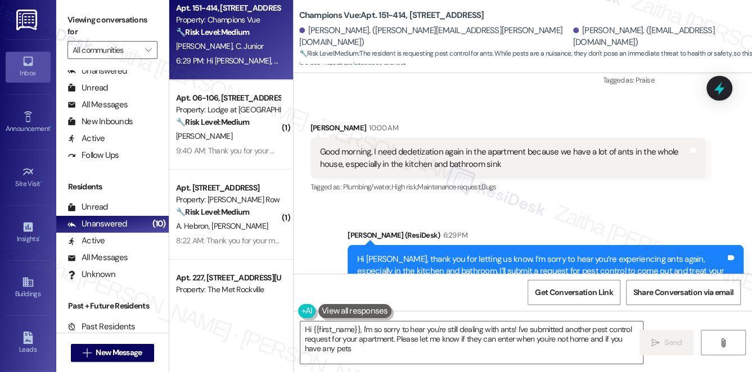
type textarea "Hi {{first_name}}, I'm so sorry to hear you're still dealing with ants! I've su…"
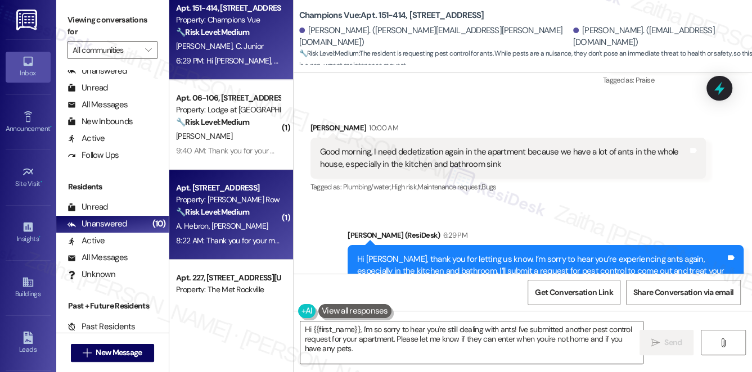
click at [259, 233] on div "[PERSON_NAME] [PERSON_NAME]" at bounding box center [228, 226] width 106 height 14
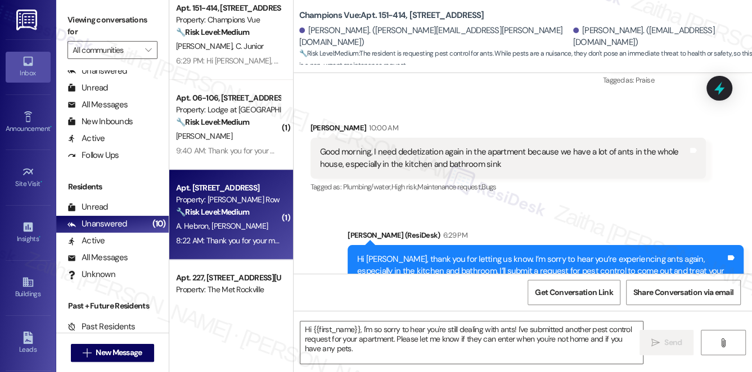
type textarea "Fetching suggested responses. Please feel free to read through the conversation…"
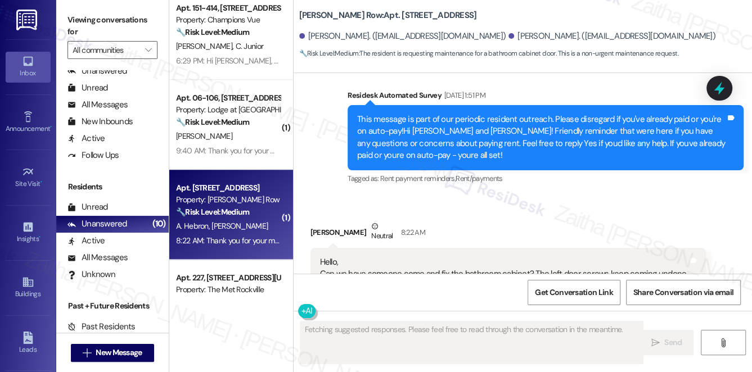
scroll to position [2546, 0]
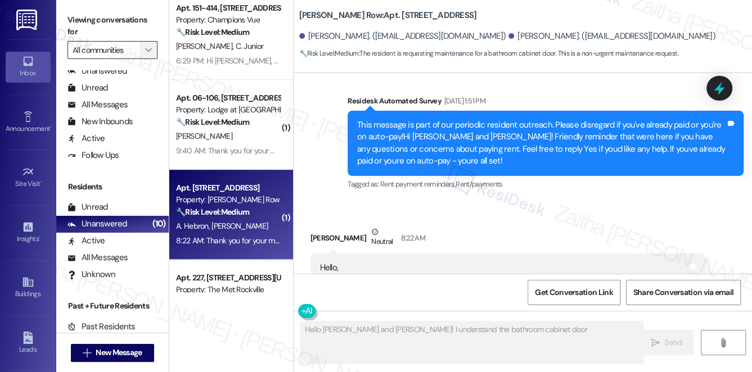
click at [141, 49] on button "" at bounding box center [149, 50] width 18 height 18
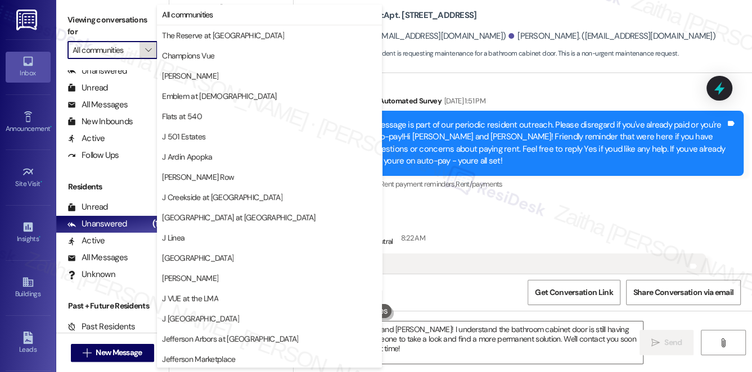
click at [141, 49] on button "" at bounding box center [149, 50] width 18 height 18
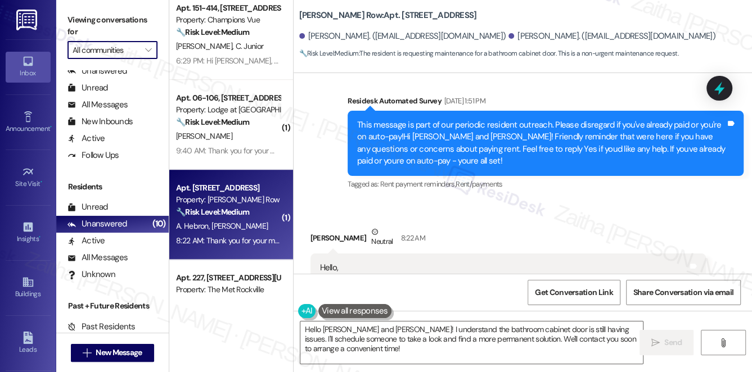
scroll to position [2597, 0]
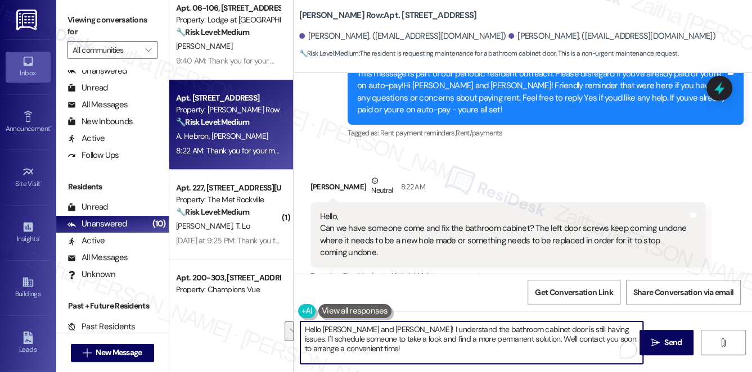
drag, startPoint x: 599, startPoint y: 330, endPoint x: 344, endPoint y: 339, distance: 254.4
click at [344, 339] on textarea "Hello [PERSON_NAME] and [PERSON_NAME]! I understand the bathroom cabinet door i…" at bounding box center [471, 343] width 343 height 42
drag, startPoint x: 554, startPoint y: 336, endPoint x: 556, endPoint y: 351, distance: 14.9
click at [556, 352] on textarea "Hello [PERSON_NAME] and [PERSON_NAME]! I understand the bathroom cabinet door i…" at bounding box center [471, 343] width 343 height 42
drag, startPoint x: 566, startPoint y: 347, endPoint x: 298, endPoint y: 332, distance: 269.3
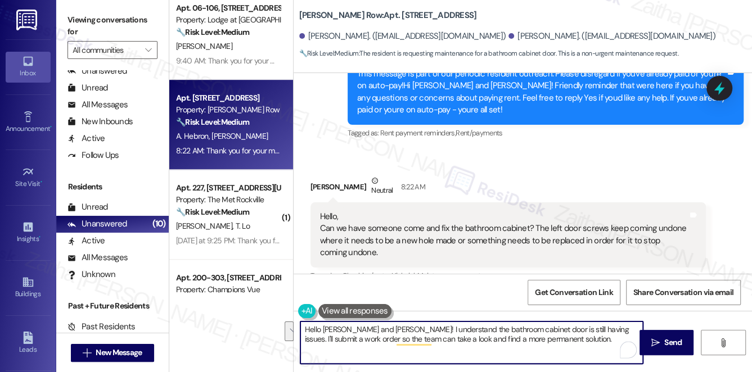
click at [298, 332] on div "Hello [PERSON_NAME] and [PERSON_NAME]! I understand the bathroom cabinet door i…" at bounding box center [466, 342] width 344 height 43
type textarea "Hello [PERSON_NAME] and [PERSON_NAME]! I understand the bathroom cabinet door i…"
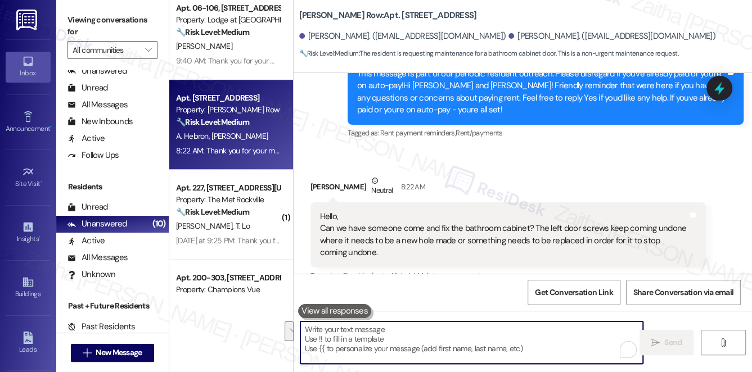
paste textarea "Hello [PERSON_NAME] and [PERSON_NAME]! I understand the bathroom cabinet door i…"
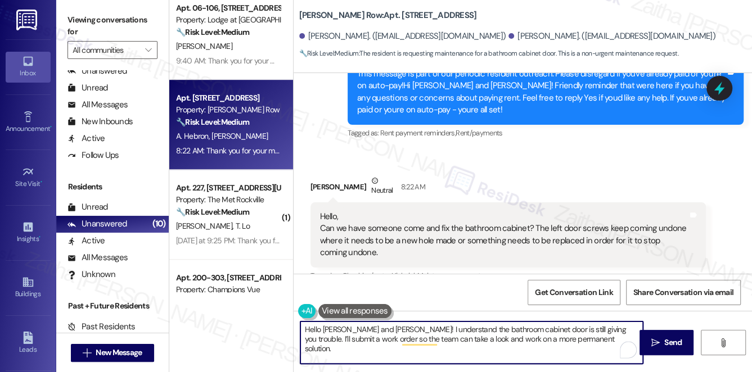
click at [375, 328] on textarea "Hello [PERSON_NAME] and [PERSON_NAME]! I understand the bathroom cabinet door i…" at bounding box center [471, 343] width 343 height 42
click at [359, 326] on textarea "Hello [PERSON_NAME] and [PERSON_NAME]! I understand the bathroom cabinet door i…" at bounding box center [471, 343] width 343 height 42
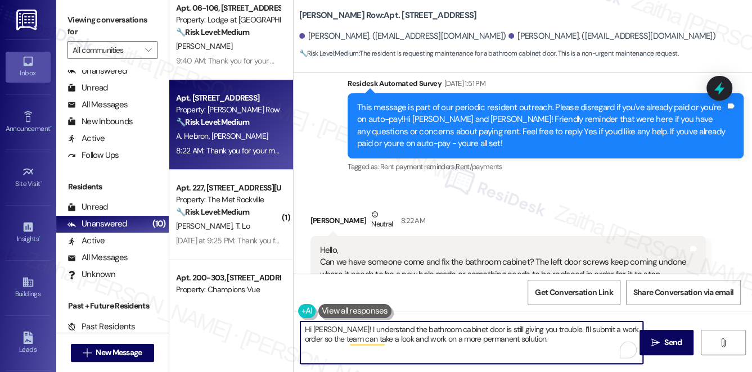
scroll to position [2546, 0]
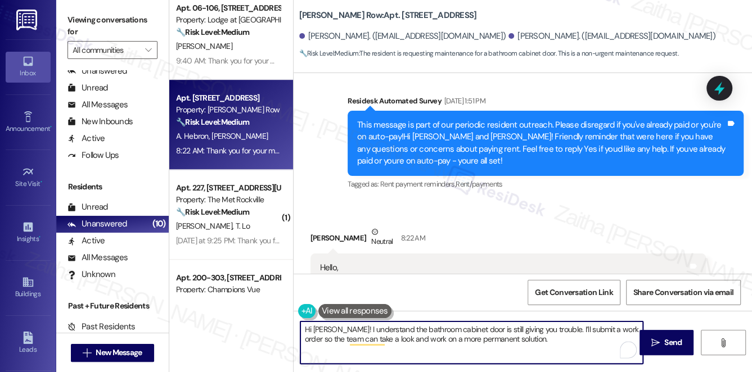
click at [336, 326] on textarea "Hi [PERSON_NAME]! I understand the bathroom cabinet door is still giving you tr…" at bounding box center [471, 343] width 343 height 42
click at [632, 341] on textarea "Hi [PERSON_NAME], thank you for reaching out! I understand the bathroom cabinet…" at bounding box center [471, 343] width 343 height 42
paste textarea "Do we have your permission to enter during your absence? Do you have pets that …"
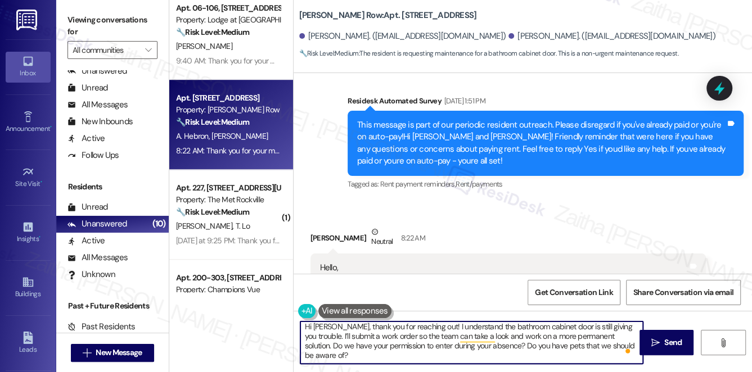
scroll to position [0, 0]
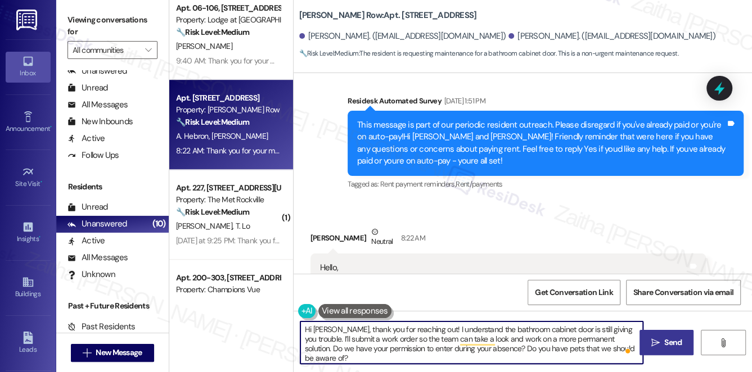
type textarea "Hi [PERSON_NAME], thank you for reaching out! I understand the bathroom cabinet…"
click at [667, 344] on span "Send" at bounding box center [672, 343] width 17 height 12
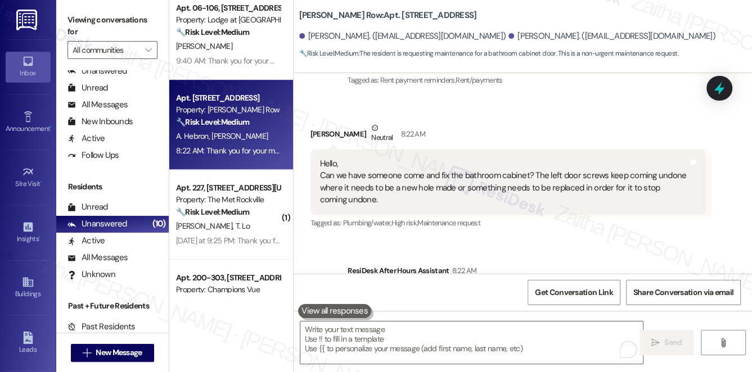
scroll to position [2649, 0]
drag, startPoint x: 461, startPoint y: 151, endPoint x: 525, endPoint y: 150, distance: 63.6
click at [525, 159] on div "Hello, Can we have someone come and fix the bathroom cabinet? The left door scr…" at bounding box center [504, 183] width 368 height 48
copy div "bathroom cabinet"
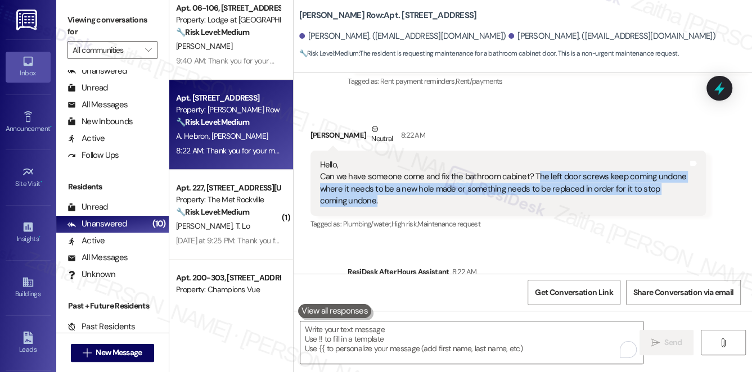
drag, startPoint x: 533, startPoint y: 151, endPoint x: 538, endPoint y: 179, distance: 28.6
click at [538, 179] on div "Hello, Can we have someone come and fix the bathroom cabinet? The left door scr…" at bounding box center [504, 183] width 368 height 48
copy div "he left door screws keep coming undone where it needs to be a new hole made or …"
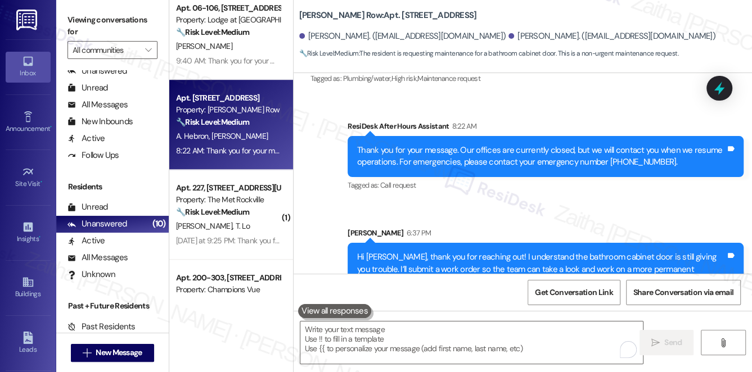
scroll to position [2802, 0]
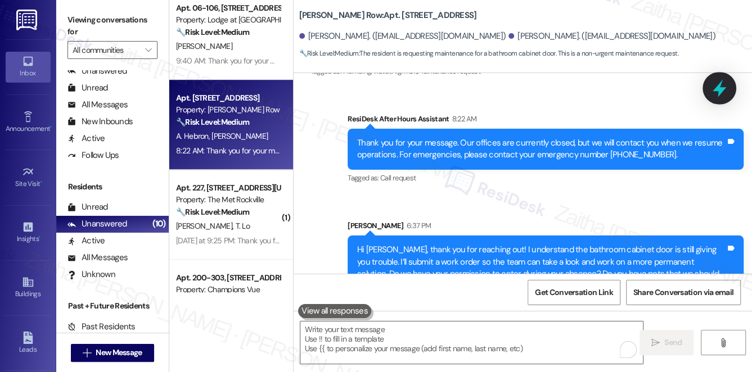
click at [710, 90] on icon at bounding box center [719, 88] width 19 height 19
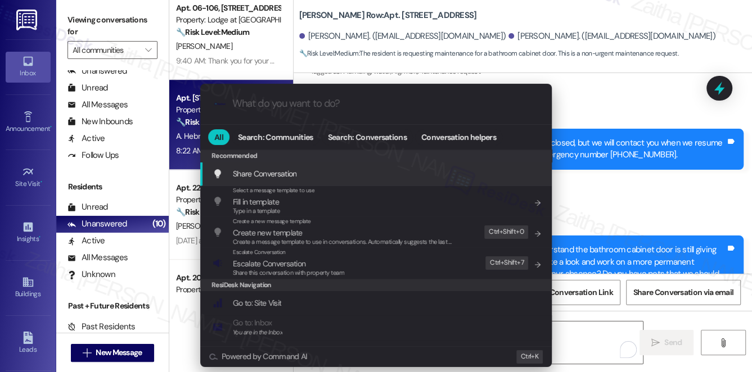
click at [620, 175] on div ".cls-1{fill:#0a055f;}.cls-2{fill:#0cc4c4;} resideskLogoBlueOrange All Search: C…" at bounding box center [376, 186] width 752 height 372
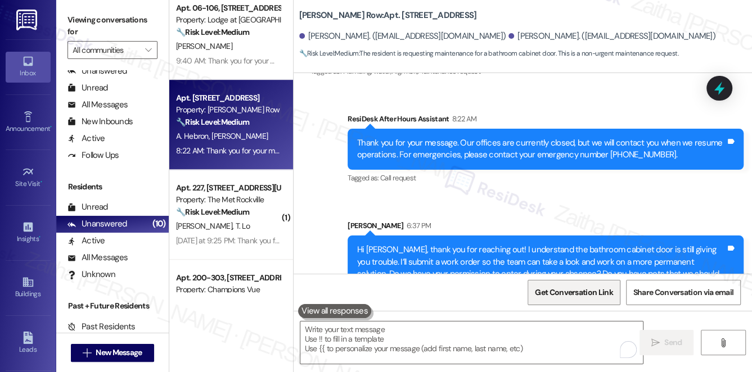
click at [577, 290] on span "Get Conversation Link" at bounding box center [574, 293] width 78 height 12
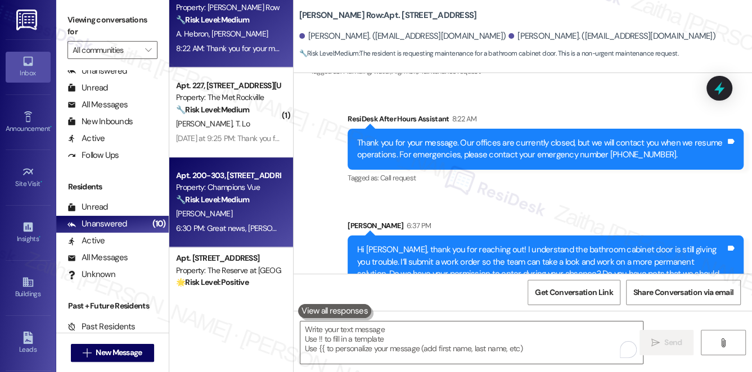
click at [259, 216] on div "[PERSON_NAME]" at bounding box center [228, 214] width 106 height 14
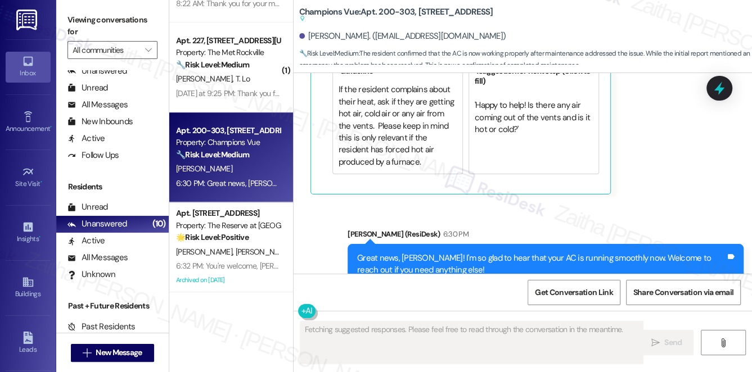
scroll to position [2046, 0]
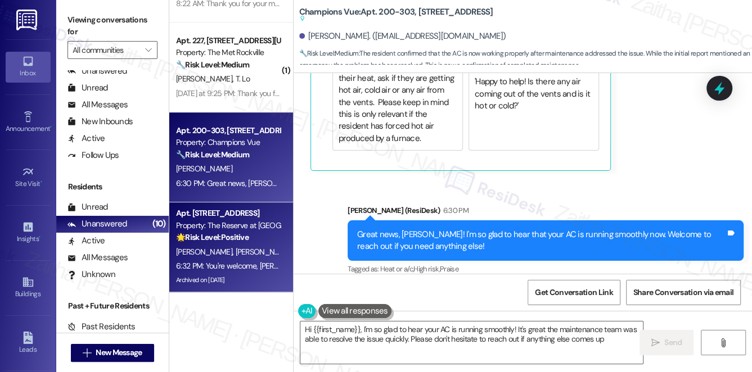
type textarea "Hi {{first_name}}, I'm so glad to hear your AC is running smoothly! It's great …"
click at [279, 245] on div "Apt. [STREET_ADDRESS] Property: The Reserve at [GEOGRAPHIC_DATA] 🌟 Risk Level: …" at bounding box center [231, 248] width 124 height 90
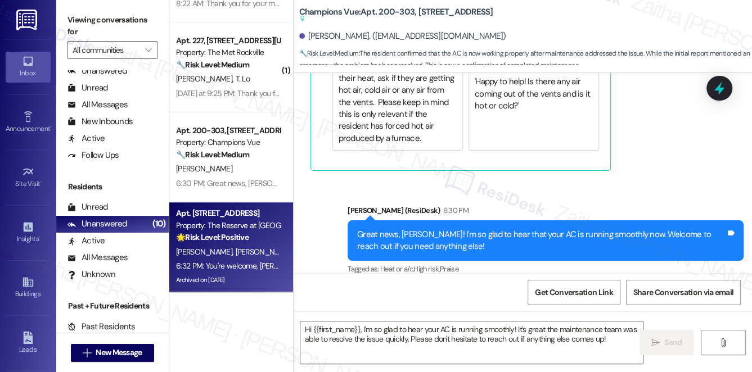
type textarea "Fetching suggested responses. Please feel free to read through the conversation…"
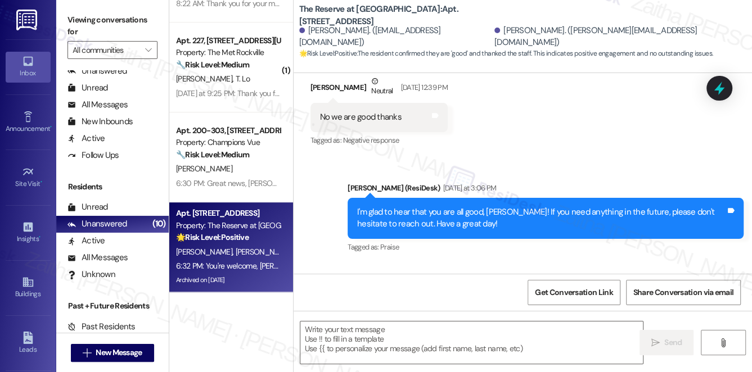
type textarea "Fetching suggested responses. Please feel free to read through the conversation…"
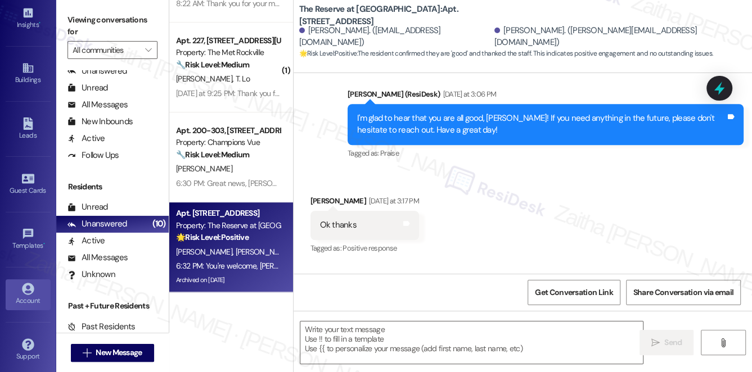
scroll to position [215, 0]
click at [24, 290] on icon at bounding box center [28, 289] width 12 height 12
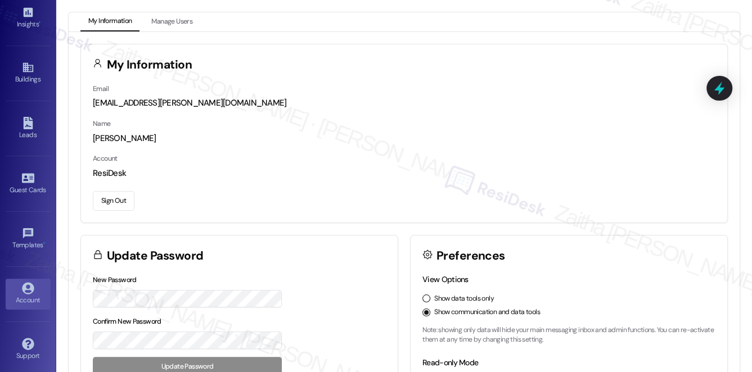
click at [109, 205] on button "Sign Out" at bounding box center [114, 201] width 42 height 20
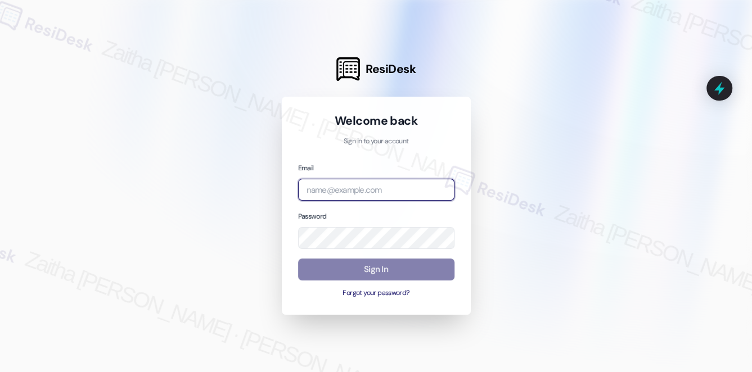
click at [353, 190] on input "email" at bounding box center [376, 190] width 156 height 22
type input "[EMAIL_ADDRESS][PERSON_NAME][DOMAIN_NAME]"
